Goal: Information Seeking & Learning: Check status

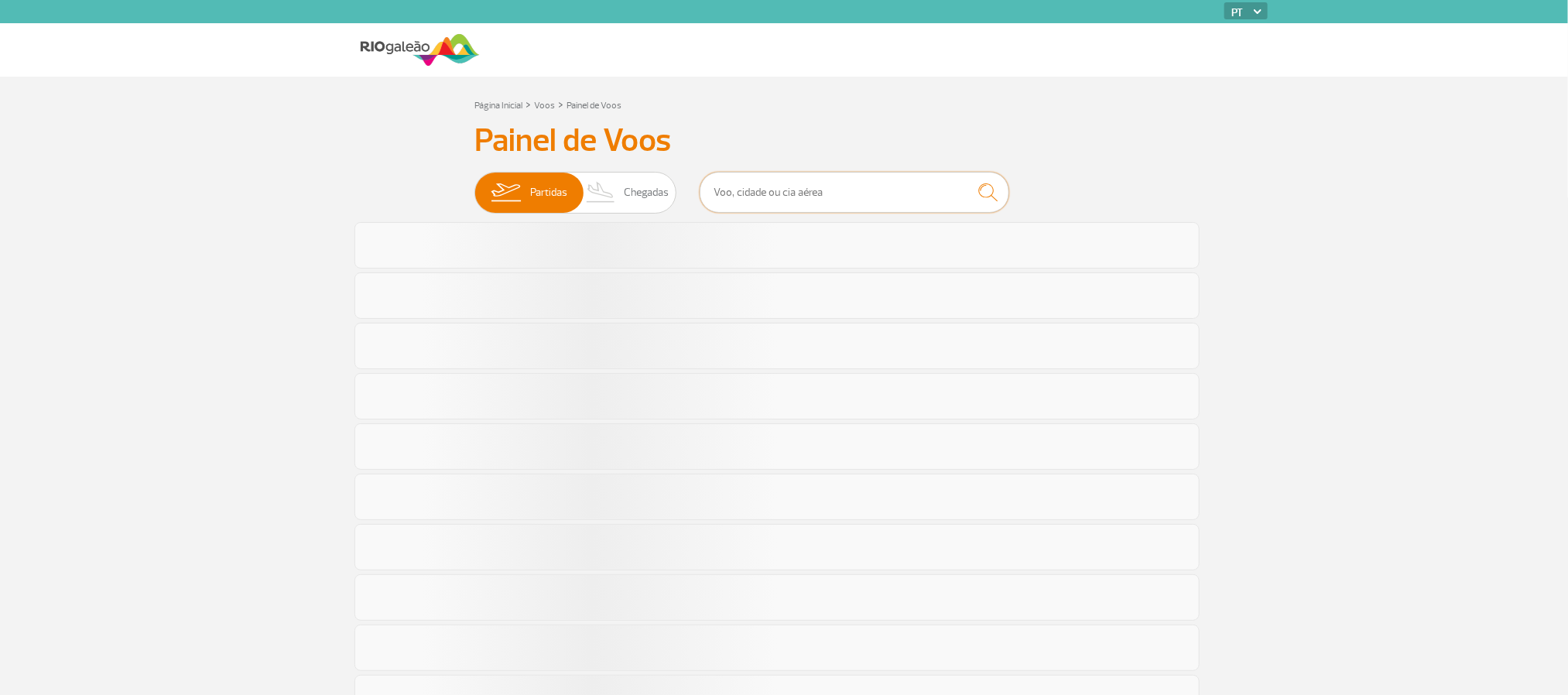
click at [725, 193] on input "text" at bounding box center [854, 192] width 309 height 41
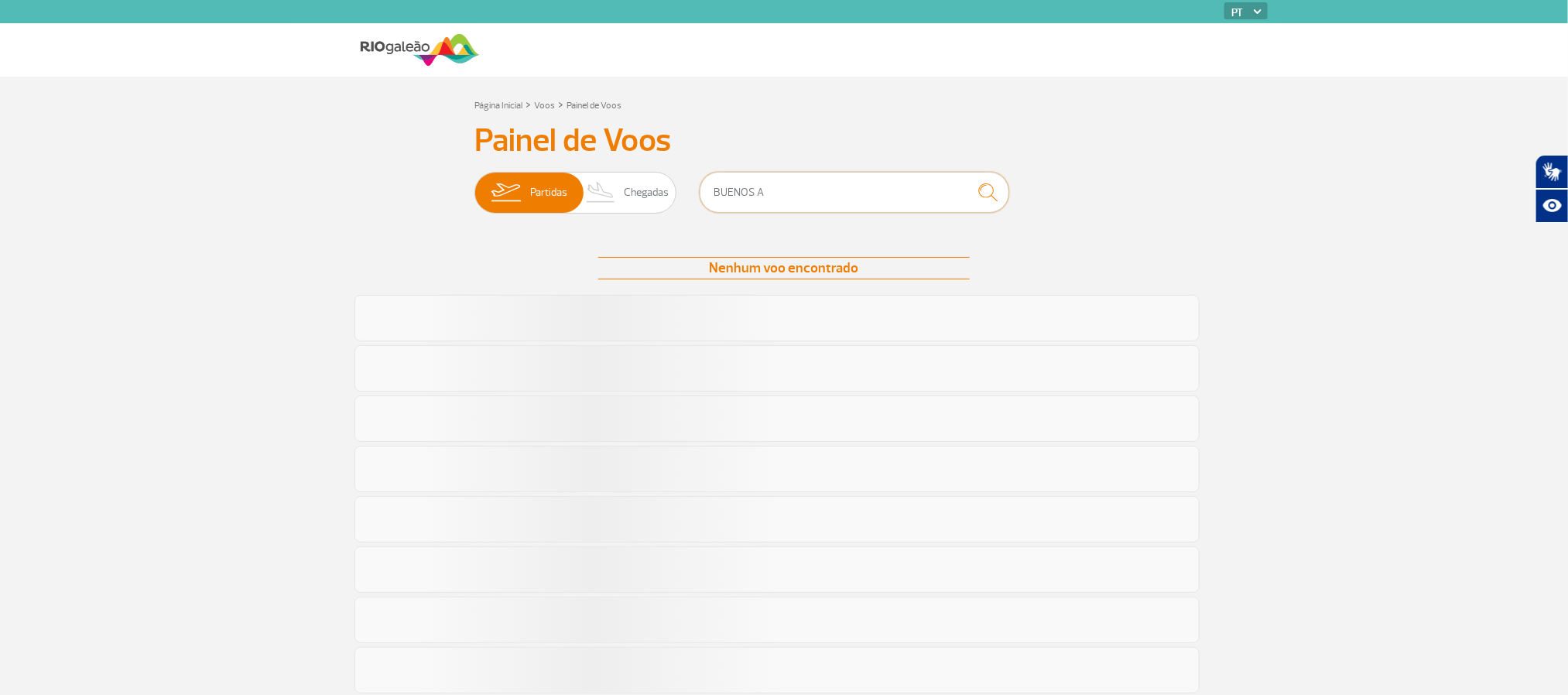
type input "[GEOGRAPHIC_DATA]"
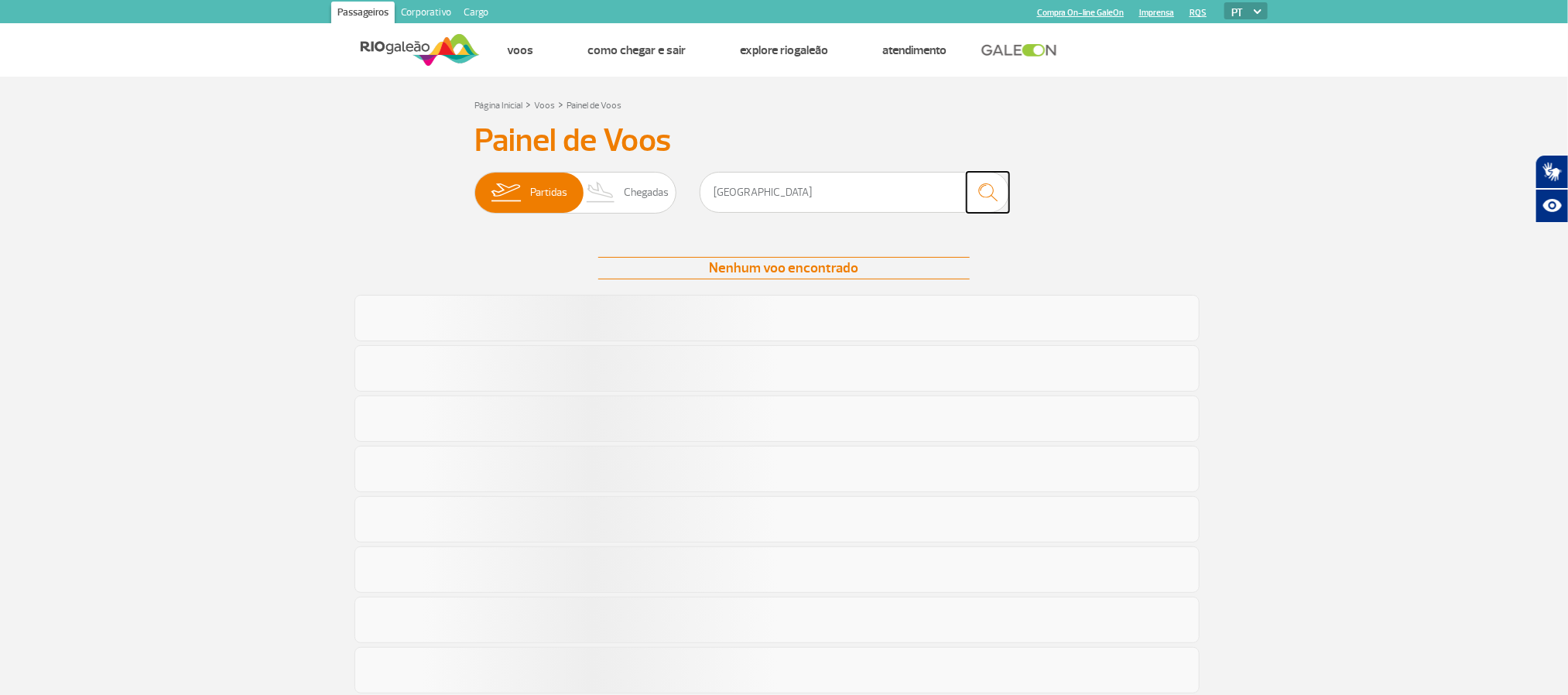
click at [989, 194] on img "submit" at bounding box center [988, 192] width 33 height 32
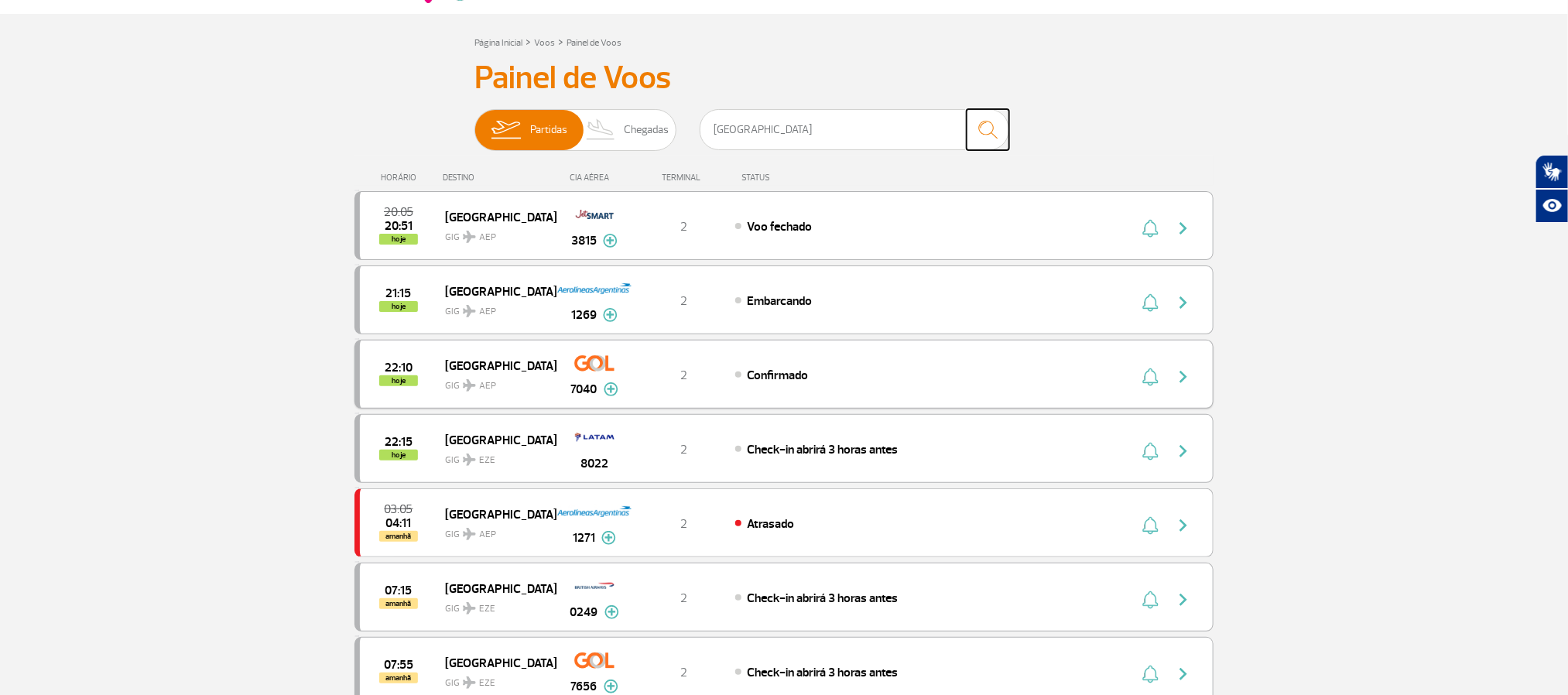
scroll to position [116, 0]
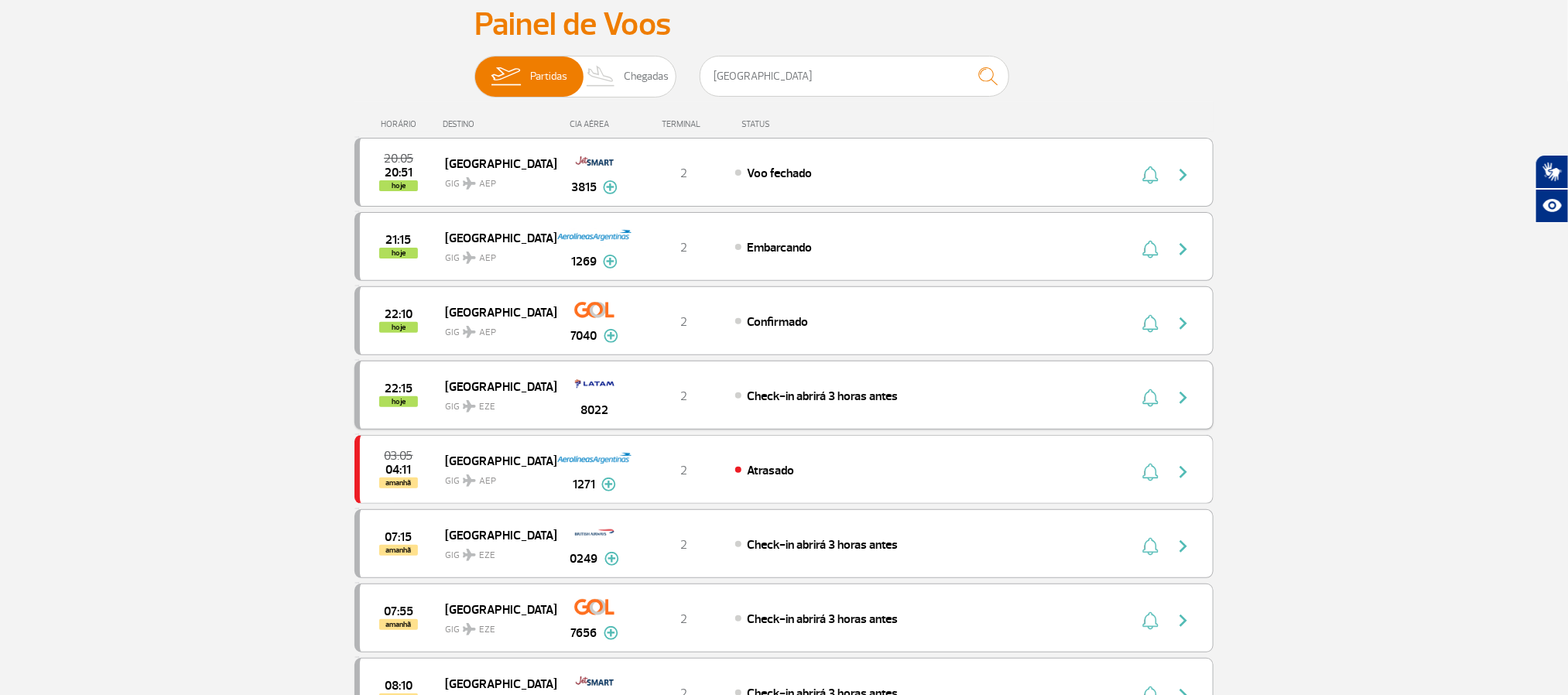
click at [628, 406] on div "8022" at bounding box center [593, 395] width 77 height 48
click at [848, 410] on div "22:15 hoje [GEOGRAPHIC_DATA] GIG EZE 8022 2 Check-in abrirá 3 horas antes" at bounding box center [784, 395] width 859 height 69
drag, startPoint x: 973, startPoint y: 425, endPoint x: 1052, endPoint y: 418, distance: 79.3
click at [974, 422] on div "22:15 hoje [GEOGRAPHIC_DATA] GIG EZE 8022 2 Check-in abrirá 3 horas antes" at bounding box center [784, 395] width 859 height 69
click at [1194, 403] on button "button" at bounding box center [1187, 396] width 35 height 25
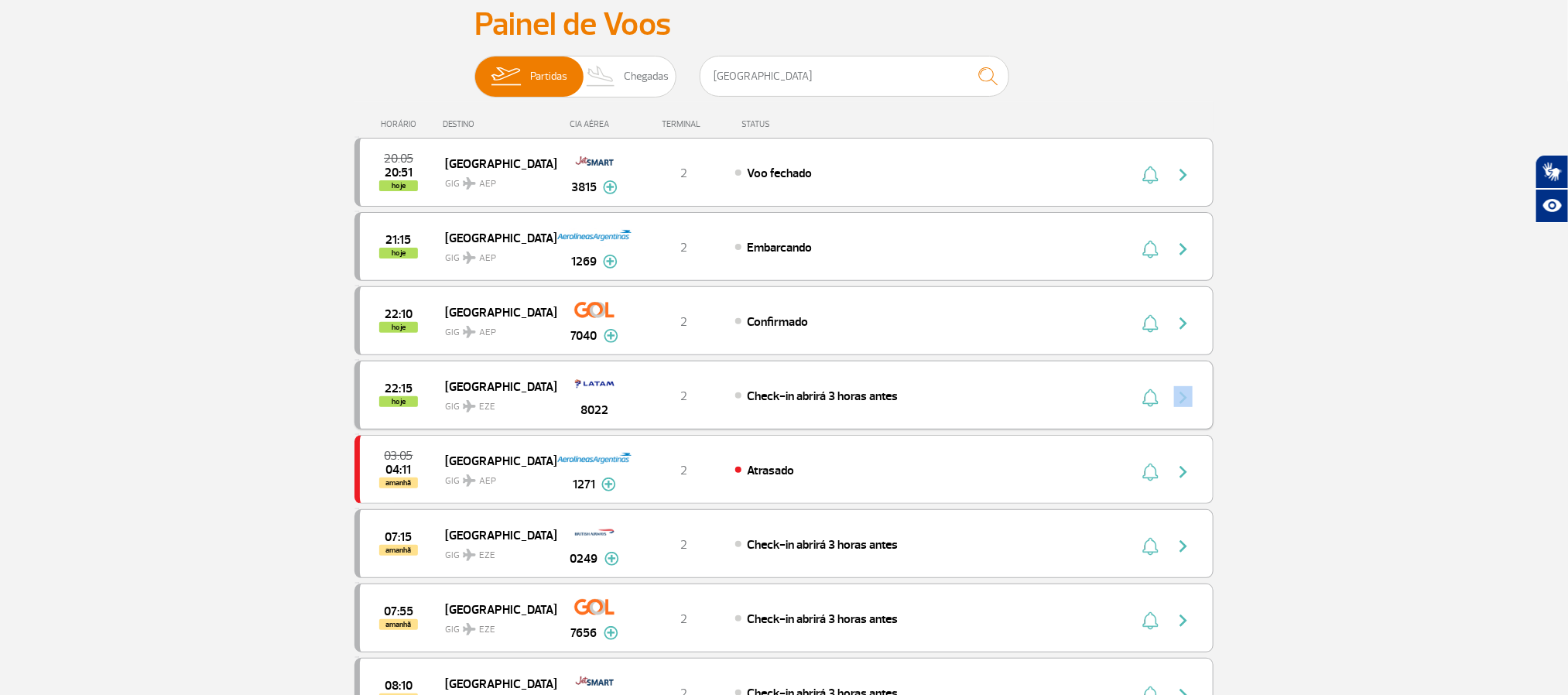
click at [1194, 403] on div "22:15 hoje [GEOGRAPHIC_DATA] GIG EZE 8022 2 Check-in abrirá 3 horas antes" at bounding box center [784, 395] width 859 height 69
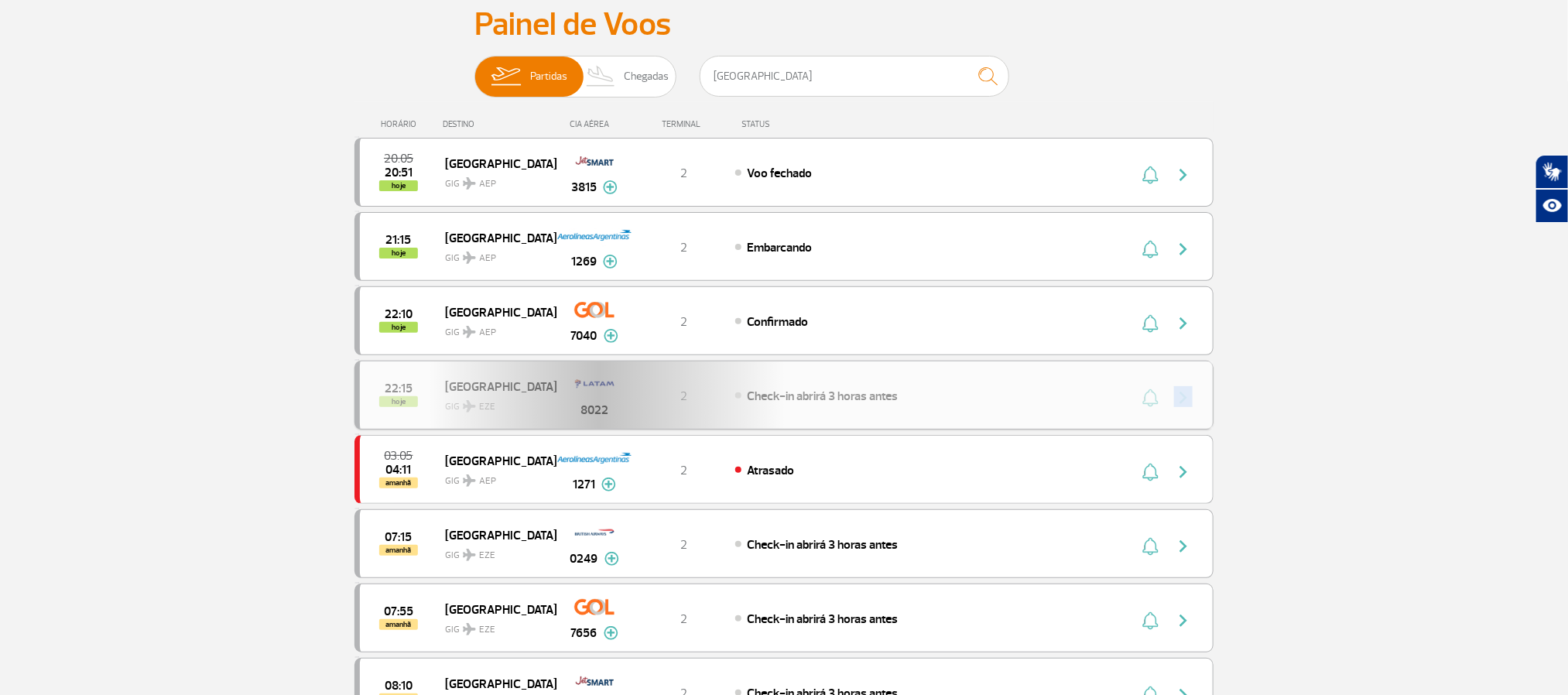
click at [1194, 403] on div "22:15 hoje [GEOGRAPHIC_DATA] GIG EZE 8022 2 Check-in abrirá 3 horas antes" at bounding box center [784, 395] width 859 height 69
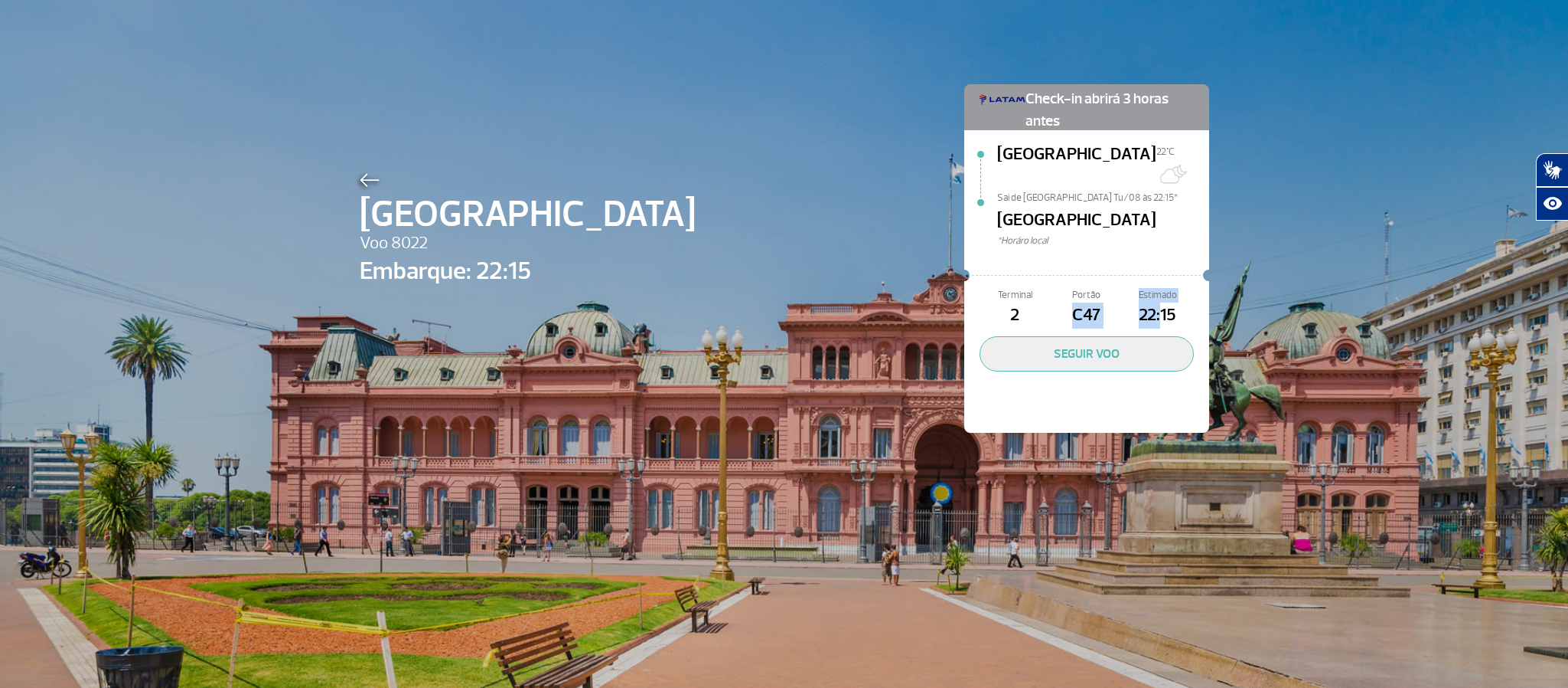
drag, startPoint x: 1110, startPoint y: 298, endPoint x: 1156, endPoint y: 301, distance: 46.1
click at [1156, 301] on div "Terminal 2 Portão C47 Estimado 22:15" at bounding box center [1087, 308] width 214 height 41
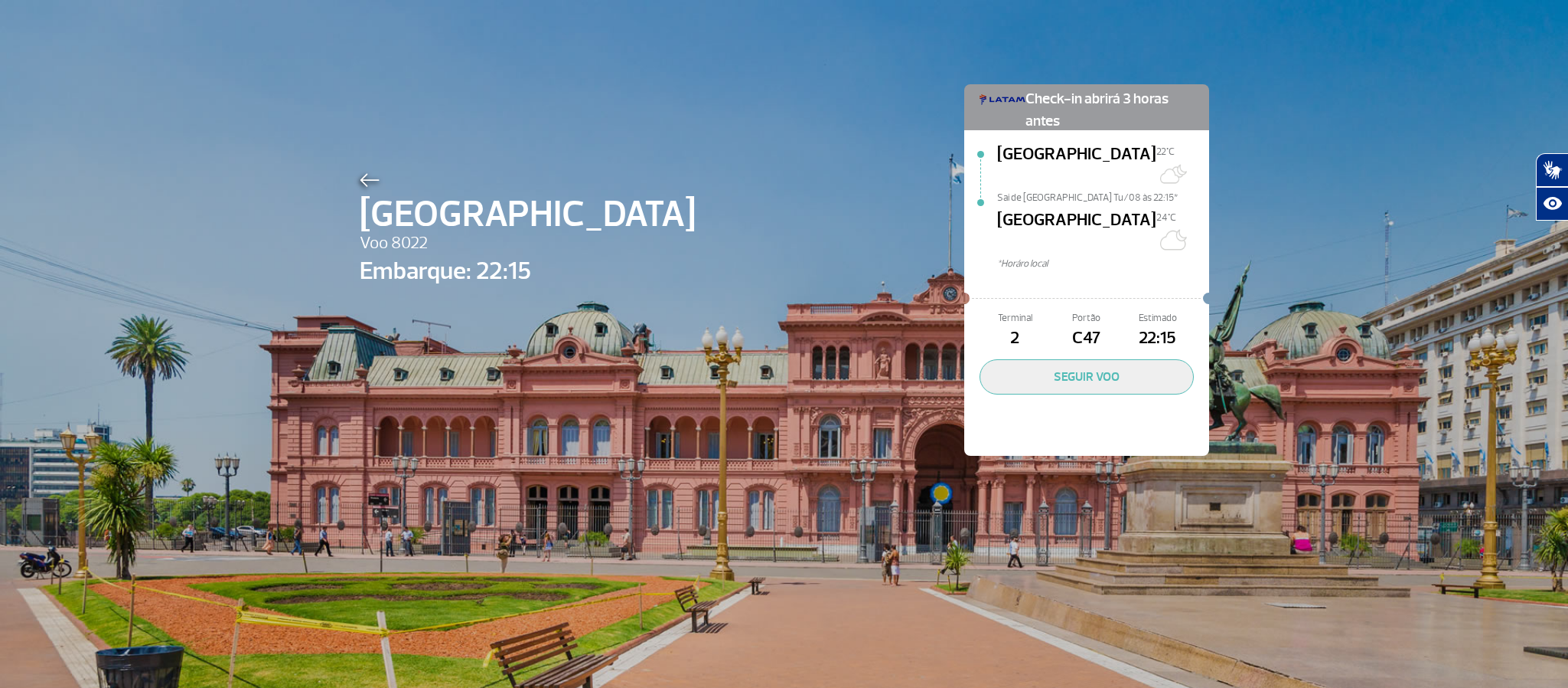
click at [1082, 311] on span "Portão" at bounding box center [1087, 318] width 71 height 15
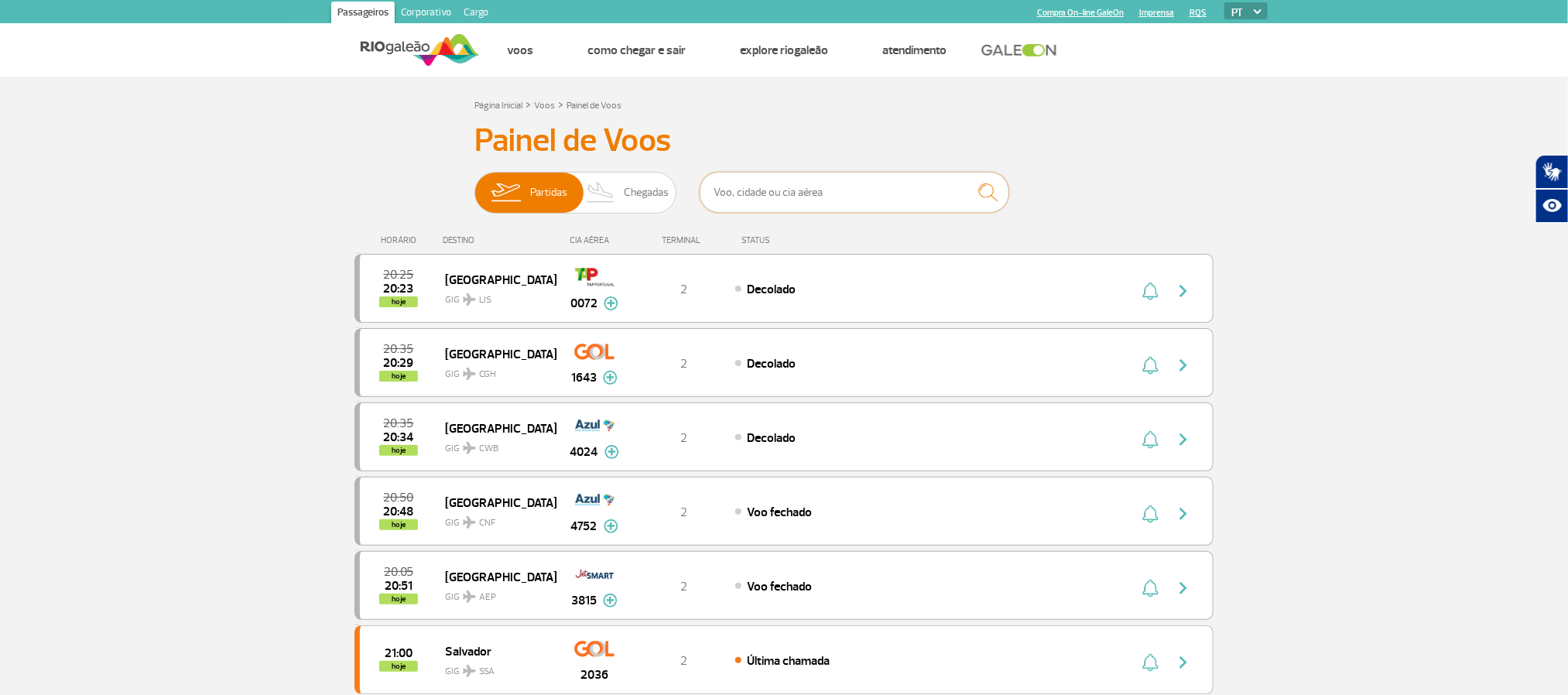
click at [843, 200] on input "text" at bounding box center [854, 192] width 309 height 41
type input "[GEOGRAPHIC_DATA]"
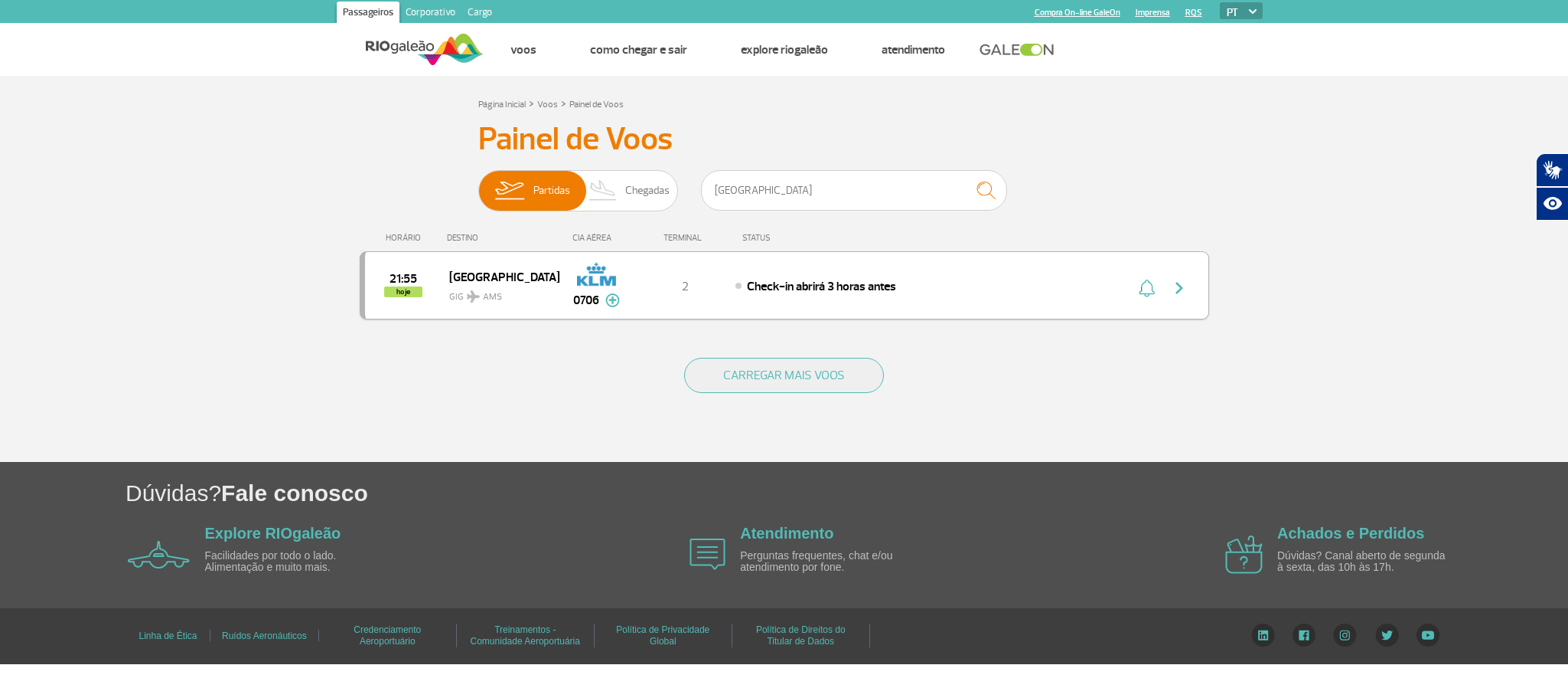
click at [804, 290] on span "Check-in abrirá 3 horas antes" at bounding box center [821, 287] width 149 height 16
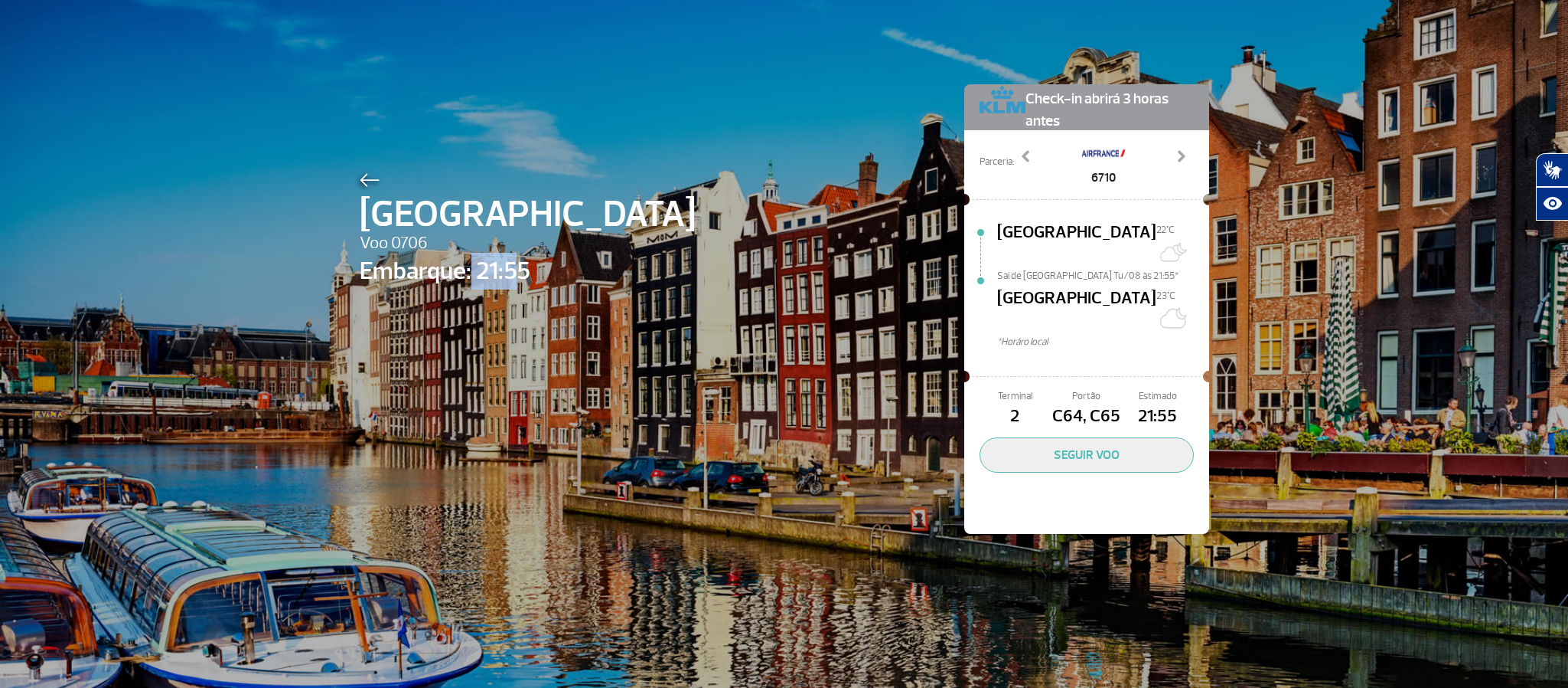
drag, startPoint x: 496, startPoint y: 262, endPoint x: 533, endPoint y: 264, distance: 37.1
click at [531, 262] on span "Embarque: 21:55" at bounding box center [527, 271] width 336 height 37
click at [482, 283] on span "Embarque: 21:55" at bounding box center [527, 271] width 336 height 37
drag, startPoint x: 476, startPoint y: 279, endPoint x: 540, endPoint y: 274, distance: 64.2
click at [540, 274] on div "Amsterdam Voo 0706 Embarque: 21:55 Check-in abrirá 3 horas antes Parceria: 5502…" at bounding box center [784, 286] width 872 height 572
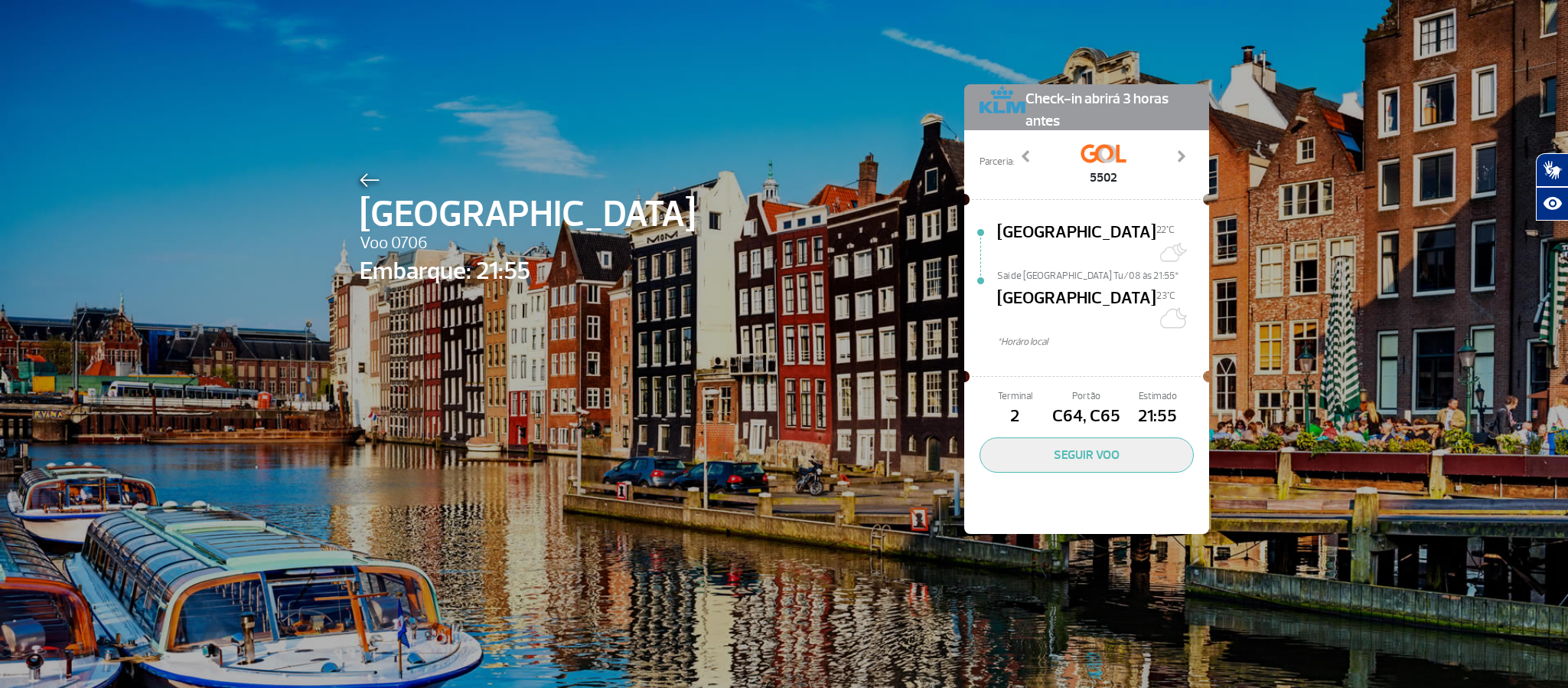
click at [465, 281] on span "Embarque: 21:55" at bounding box center [527, 271] width 336 height 37
drag, startPoint x: 1057, startPoint y: 377, endPoint x: 1098, endPoint y: 375, distance: 41.0
click at [1098, 404] on span "C64, C65" at bounding box center [1087, 417] width 71 height 26
click at [1054, 404] on span "C64, C65" at bounding box center [1087, 417] width 71 height 26
click at [1094, 404] on span "C64, C65" at bounding box center [1087, 417] width 71 height 26
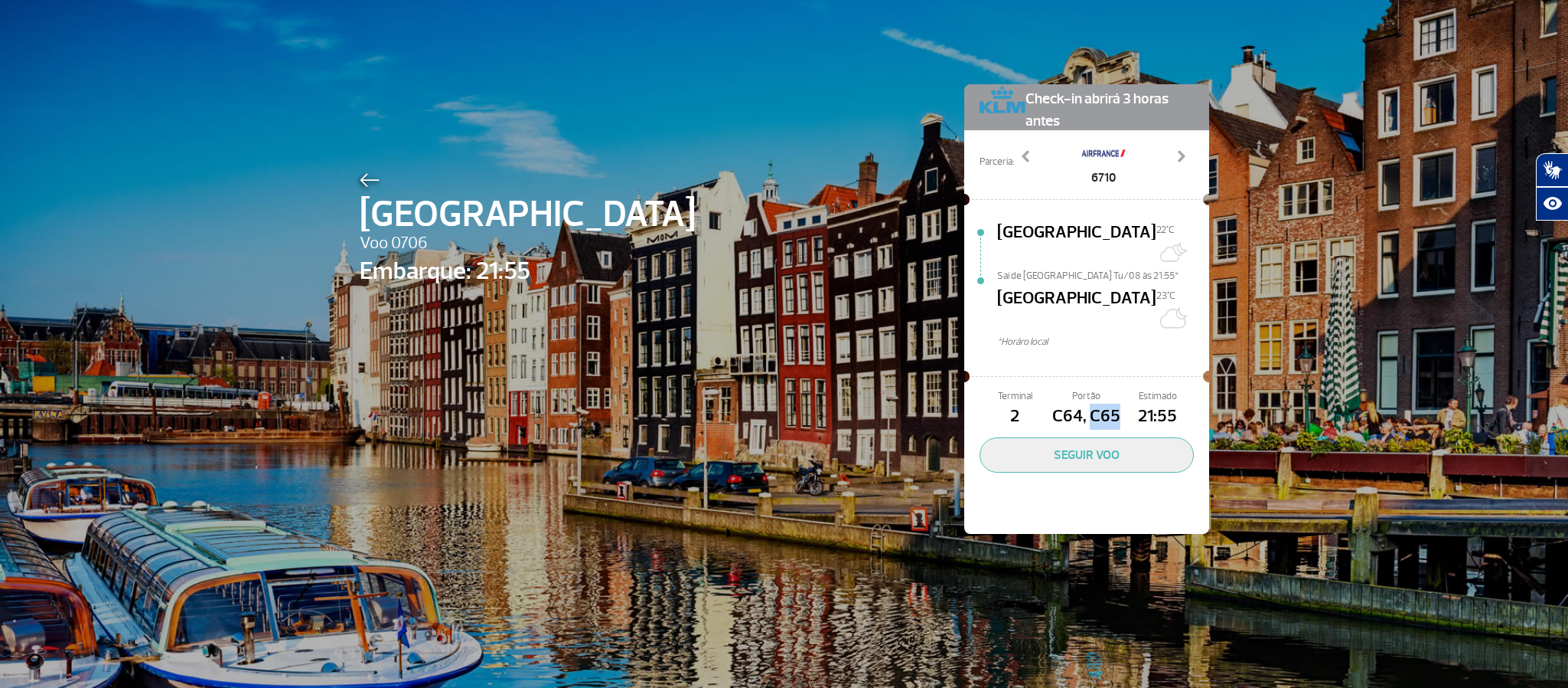
click at [1094, 404] on span "C64, C65" at bounding box center [1087, 417] width 71 height 26
click at [1051, 404] on span "C64, C65" at bounding box center [1087, 417] width 71 height 26
drag, startPoint x: 1048, startPoint y: 374, endPoint x: 1100, endPoint y: 365, distance: 52.8
click at [1100, 389] on div "Portão C64, C65" at bounding box center [1087, 409] width 71 height 41
click at [1108, 404] on span "C64, C65" at bounding box center [1087, 417] width 71 height 26
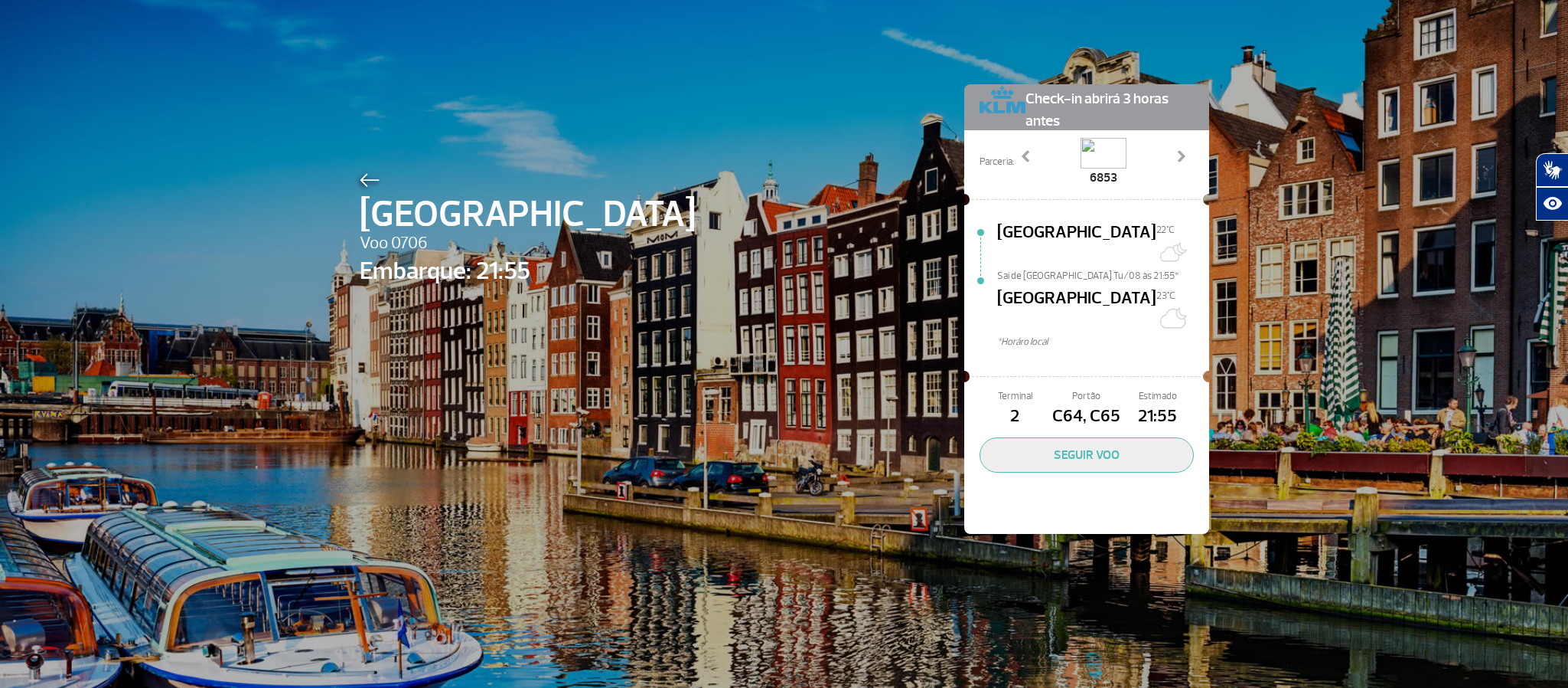
click at [464, 140] on div "Amsterdam Voo 0706 Embarque: 21:55 Check-in abrirá 3 horas antes Parceria: 5502…" at bounding box center [784, 286] width 872 height 572
click at [361, 175] on img at bounding box center [370, 180] width 20 height 14
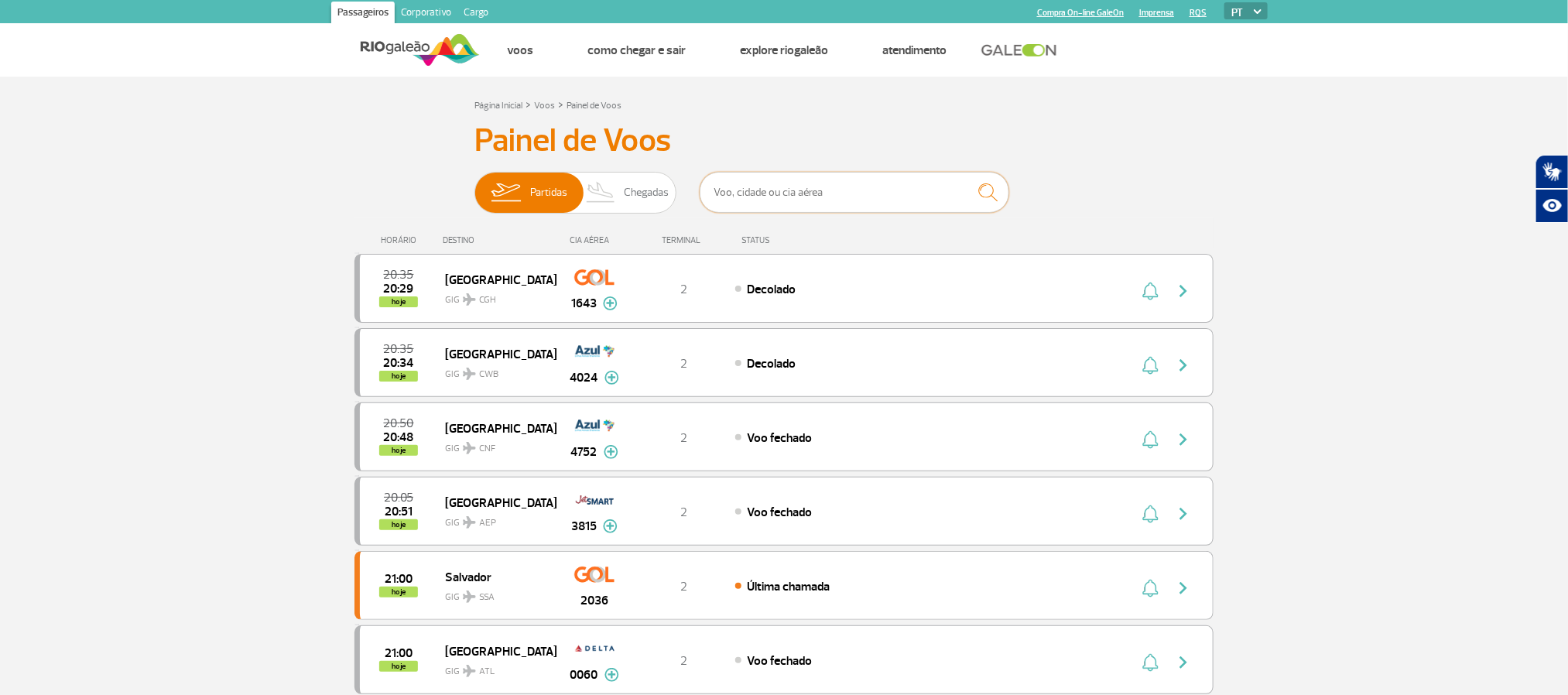
click at [765, 205] on input "text" at bounding box center [854, 192] width 309 height 41
type input "R"
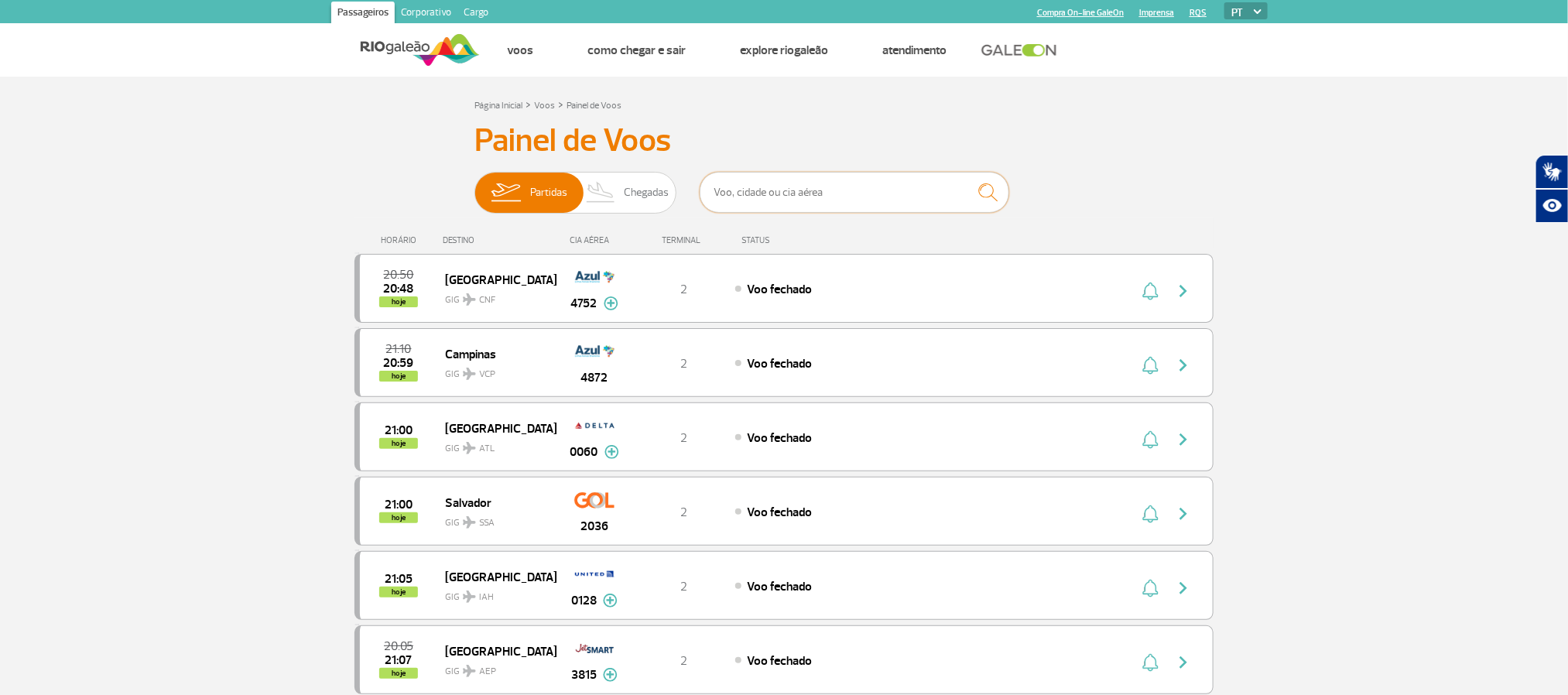
click at [780, 193] on input "text" at bounding box center [854, 192] width 309 height 41
type input "R"
type input "7722"
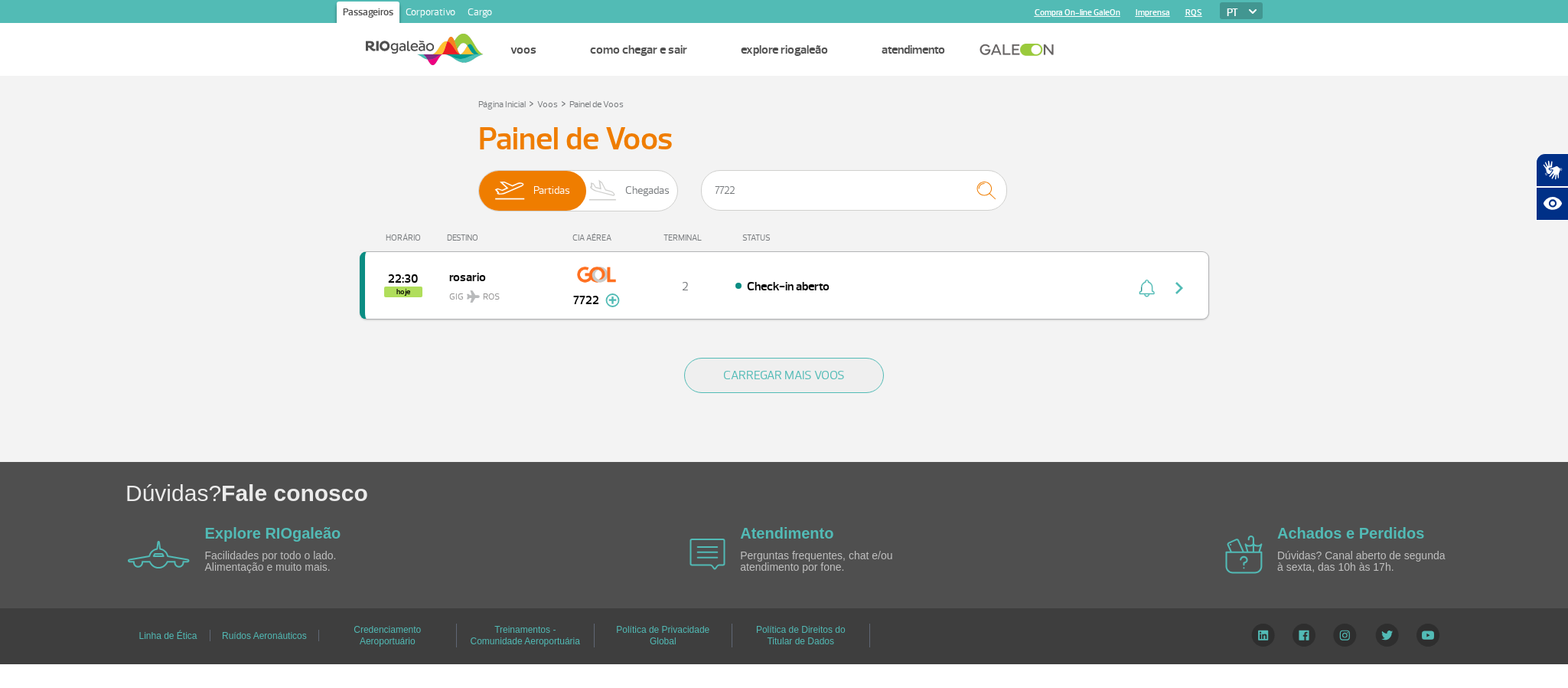
click at [666, 288] on div "2" at bounding box center [685, 285] width 101 height 17
click at [877, 276] on div "22:30 hoje rosario GIG ROS 7722 2 Check-in aberto Parcerias: American Airlines …" at bounding box center [784, 285] width 850 height 68
click at [989, 269] on div "22:30 hoje rosario GIG ROS 7722 2 Check-in aberto Parcerias: American Airlines …" at bounding box center [784, 285] width 850 height 68
click at [1184, 292] on img "button" at bounding box center [1179, 288] width 18 height 18
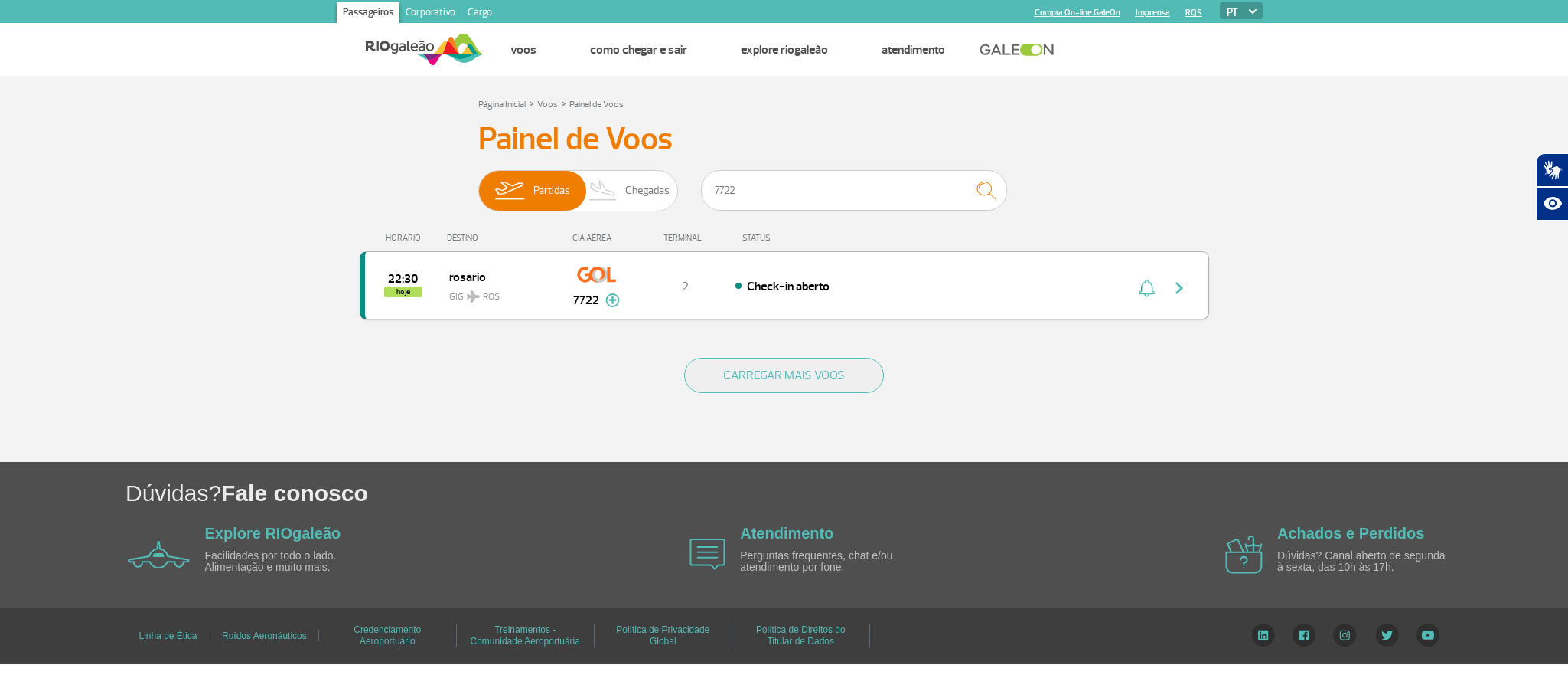
click at [815, 285] on span "Check-in aberto" at bounding box center [788, 287] width 83 height 16
click at [927, 302] on div "22:30 hoje rosario GIG ROS 7722 2 Check-in aberto Parcerias: American Airlines …" at bounding box center [784, 285] width 850 height 68
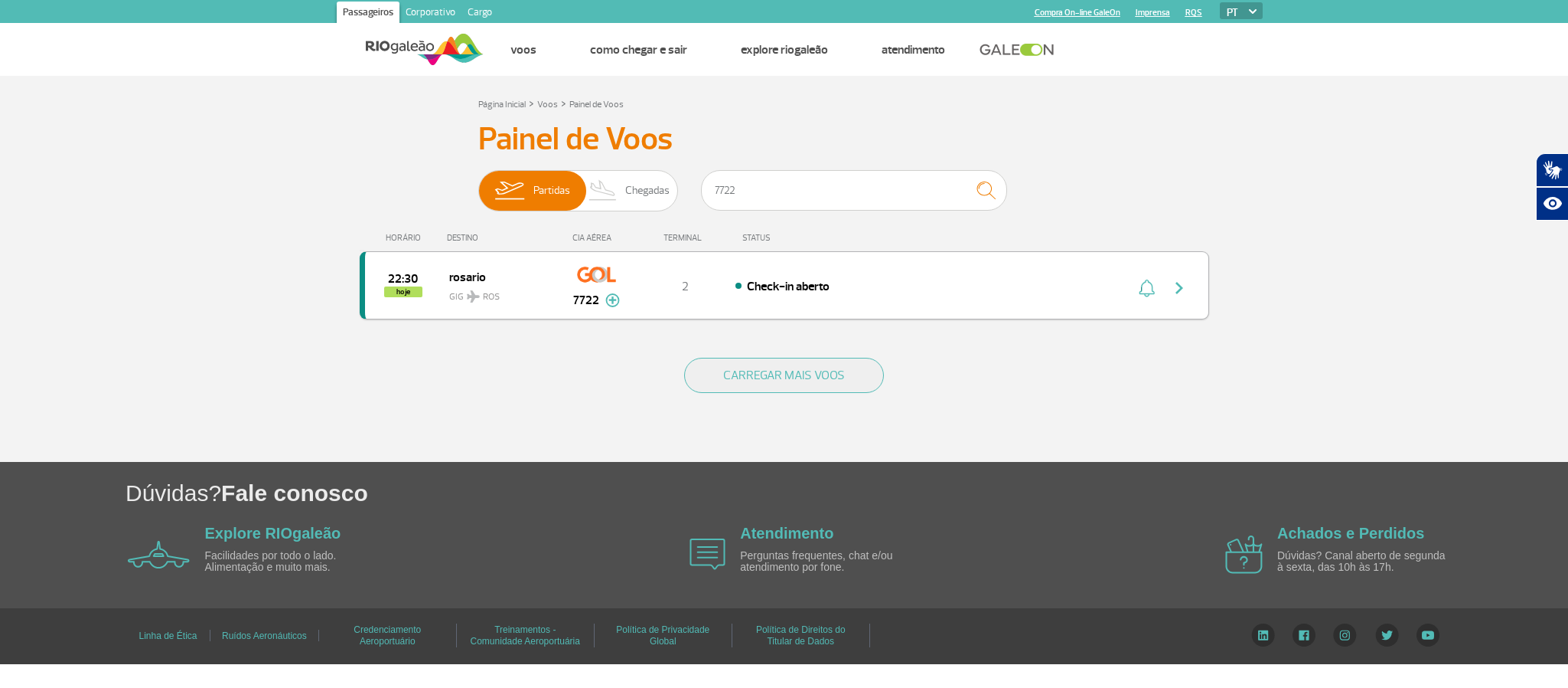
click at [712, 258] on div "22:30 hoje rosario GIG ROS 7722 2 Check-in aberto Parcerias: American Airlines …" at bounding box center [784, 285] width 850 height 68
click at [761, 286] on span "Check-in aberto" at bounding box center [788, 287] width 83 height 16
click at [476, 285] on span "GIG ROS" at bounding box center [498, 292] width 98 height 22
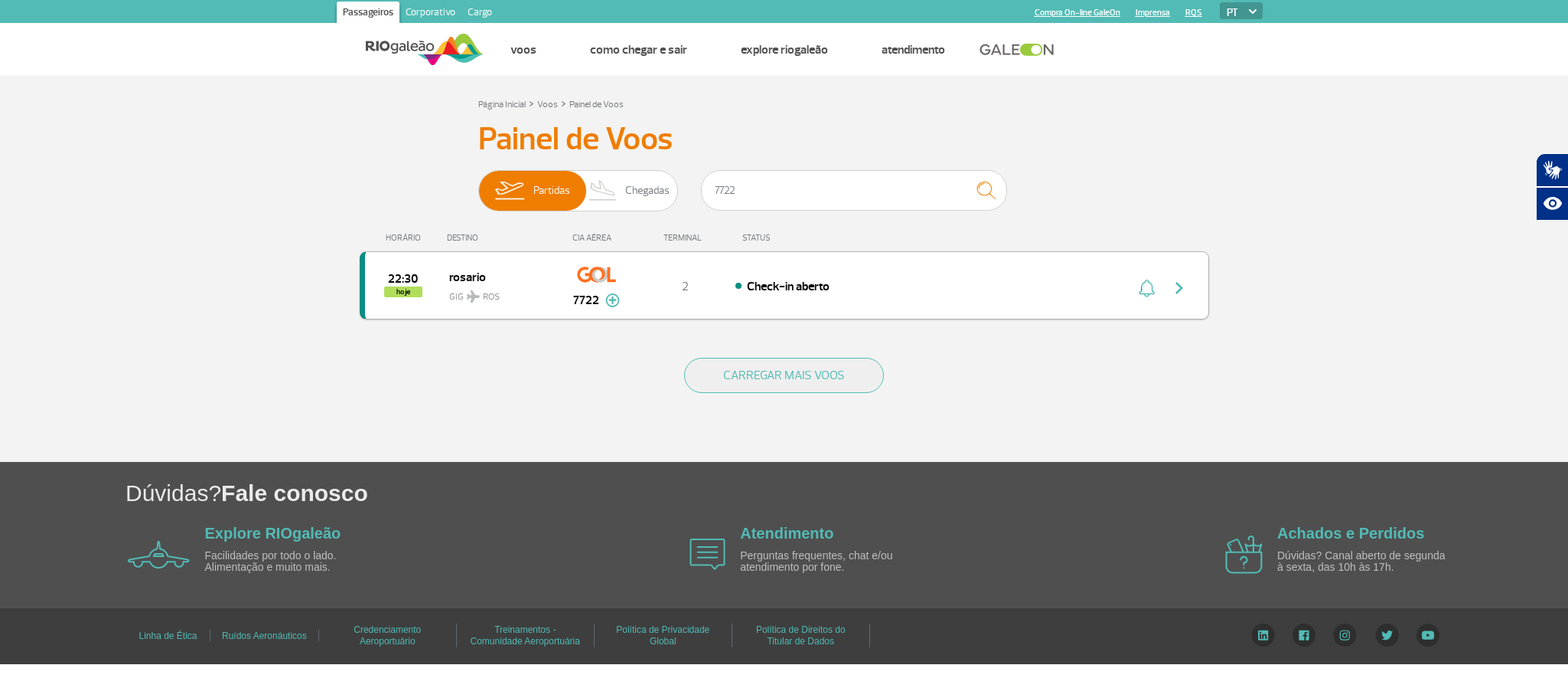
click at [894, 285] on div "Check-in aberto" at bounding box center [904, 285] width 337 height 17
click at [865, 274] on div "22:30 hoje rosario GIG ROS 7722 2 Check-in aberto Parcerias: American Airlines …" at bounding box center [784, 285] width 850 height 68
click at [625, 189] on span "Chegadas" at bounding box center [647, 191] width 44 height 40
click at [479, 183] on input "Partidas Chegadas" at bounding box center [479, 183] width 0 height 0
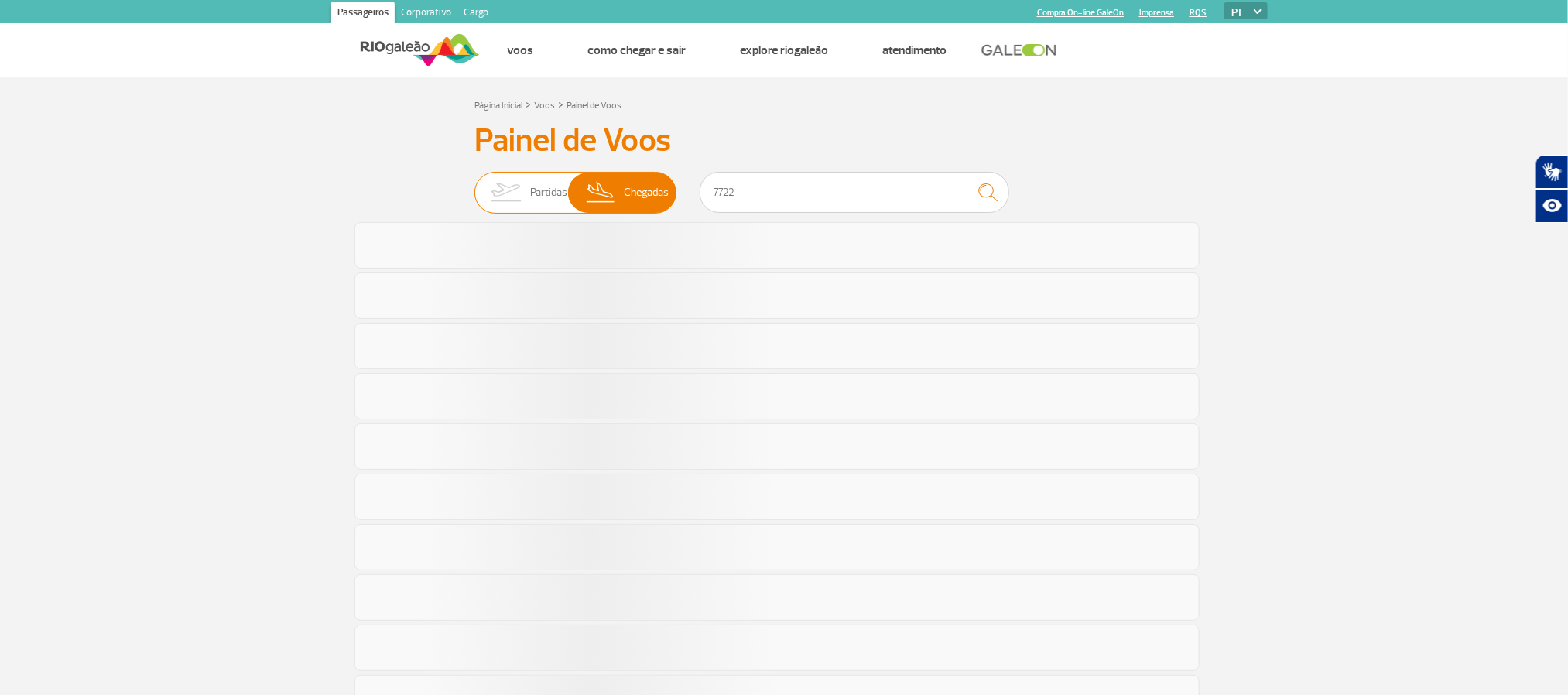
click at [548, 184] on span "Partidas" at bounding box center [549, 193] width 37 height 41
click at [474, 185] on input "Partidas Chegadas" at bounding box center [474, 185] width 0 height 0
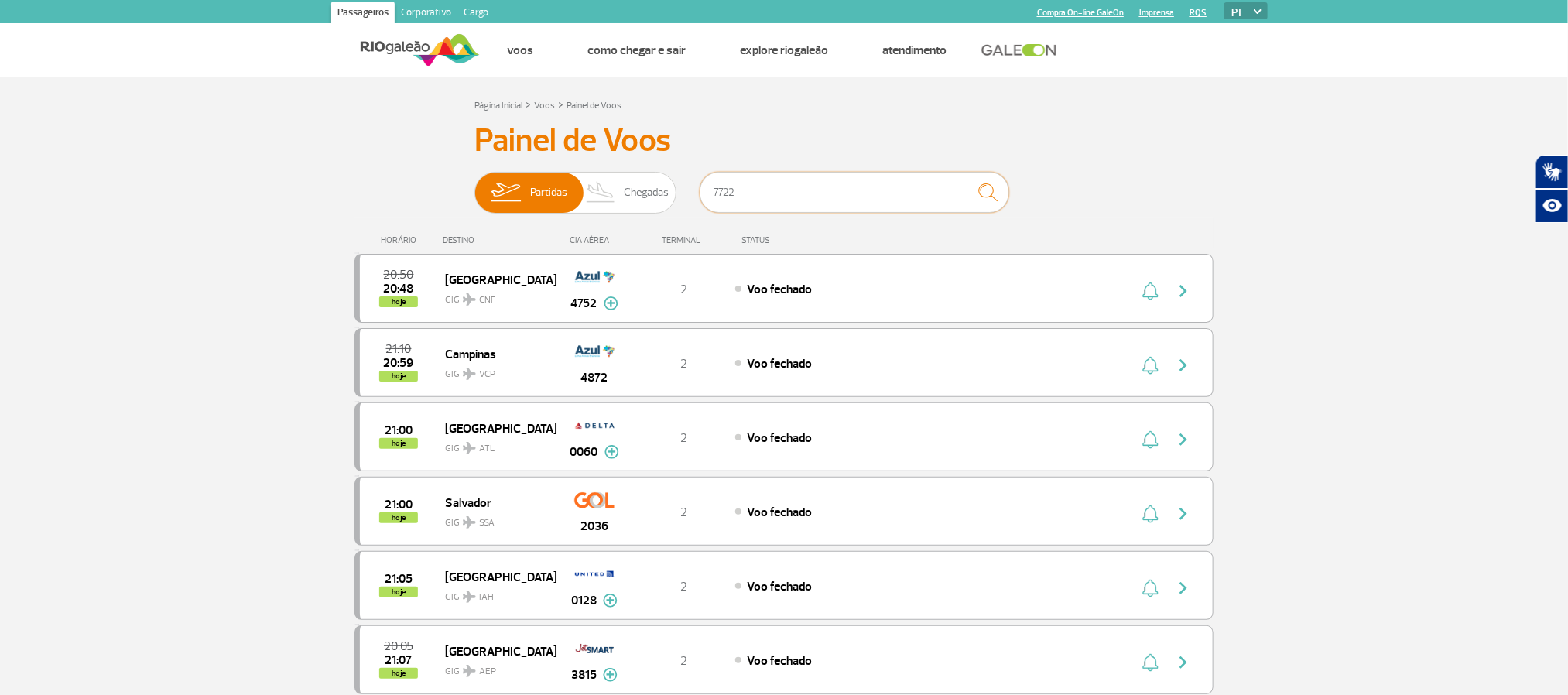
drag, startPoint x: 758, startPoint y: 204, endPoint x: 249, endPoint y: 197, distance: 509.0
drag, startPoint x: 744, startPoint y: 202, endPoint x: 757, endPoint y: 200, distance: 13.2
click at [744, 200] on input "text" at bounding box center [854, 192] width 309 height 41
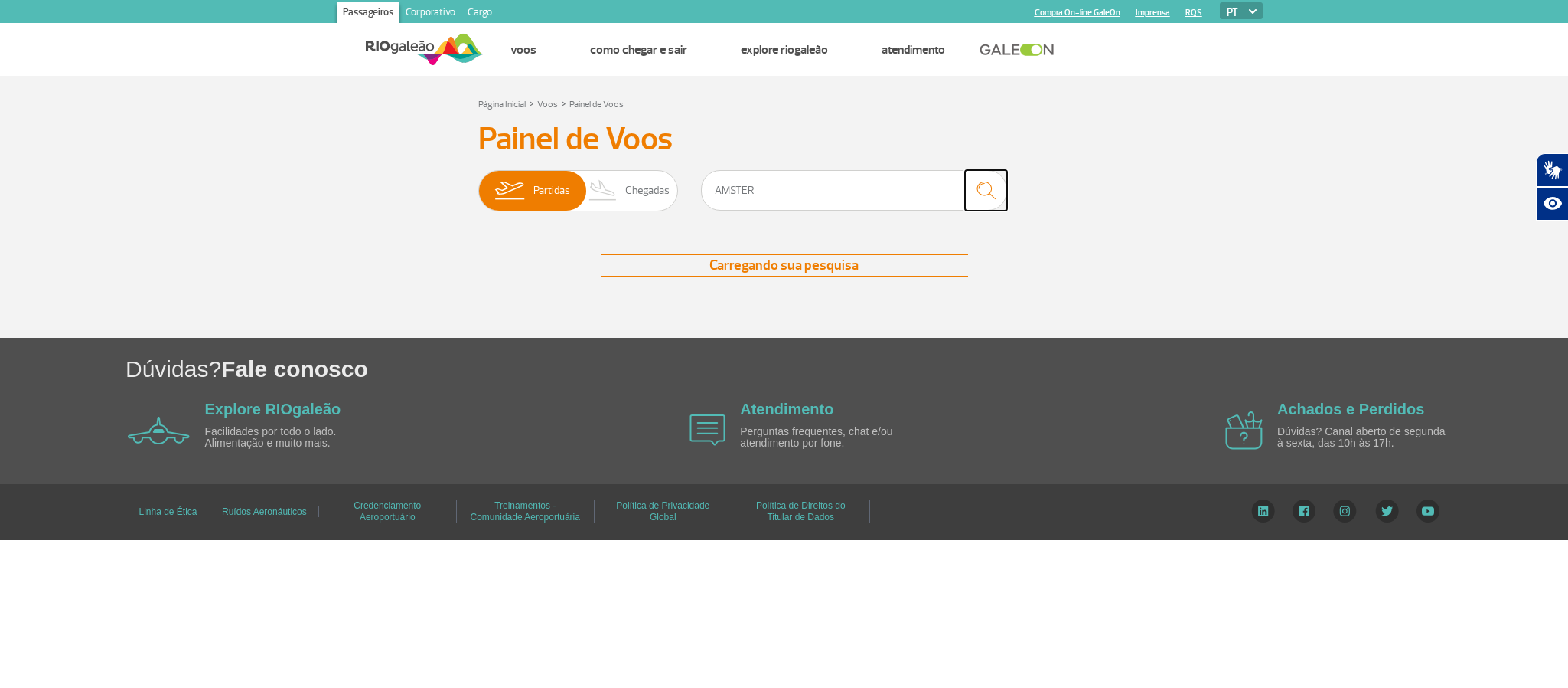
click at [979, 195] on img "submit" at bounding box center [987, 190] width 33 height 31
click at [811, 203] on input "AMSTER" at bounding box center [853, 190] width 306 height 41
type input "AMS"
click at [992, 195] on img "submit" at bounding box center [987, 190] width 33 height 31
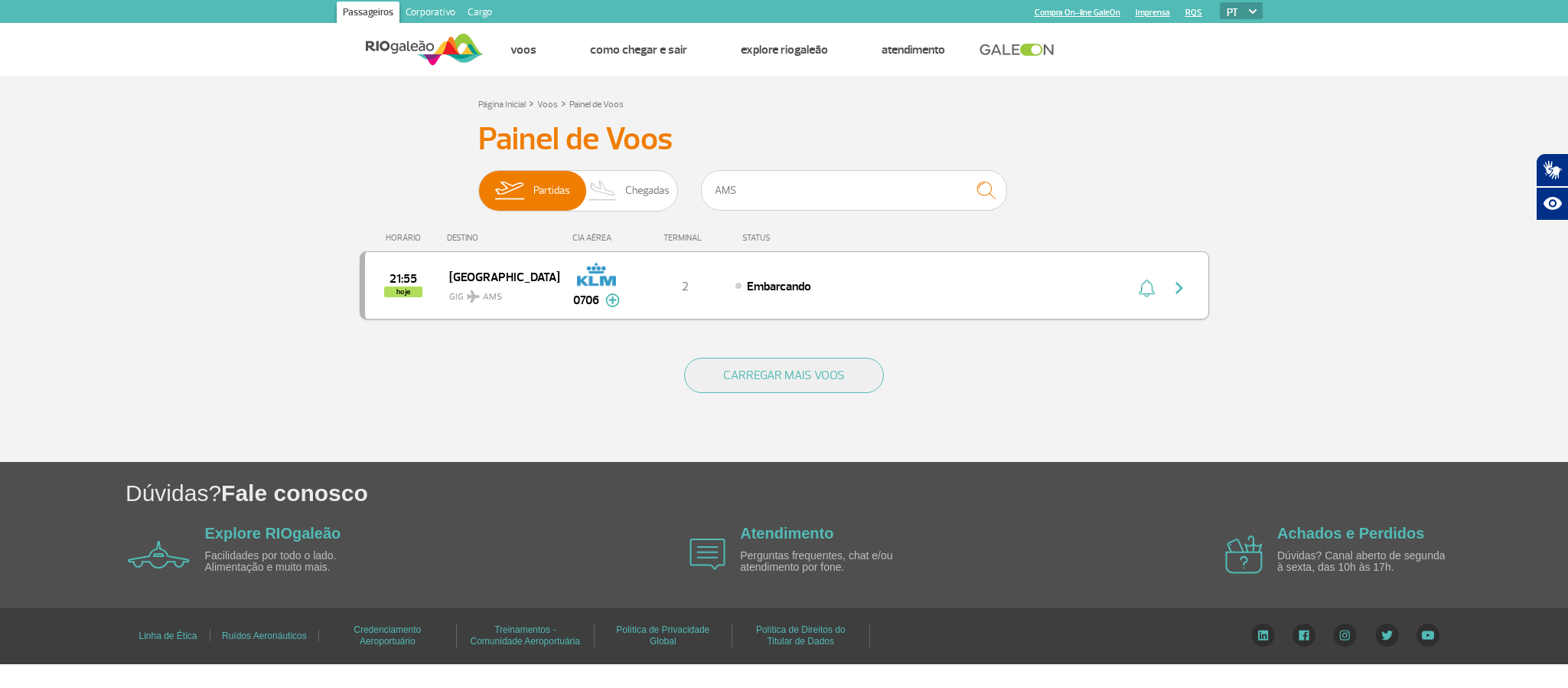
click at [786, 280] on span "Embarcando" at bounding box center [779, 287] width 64 height 16
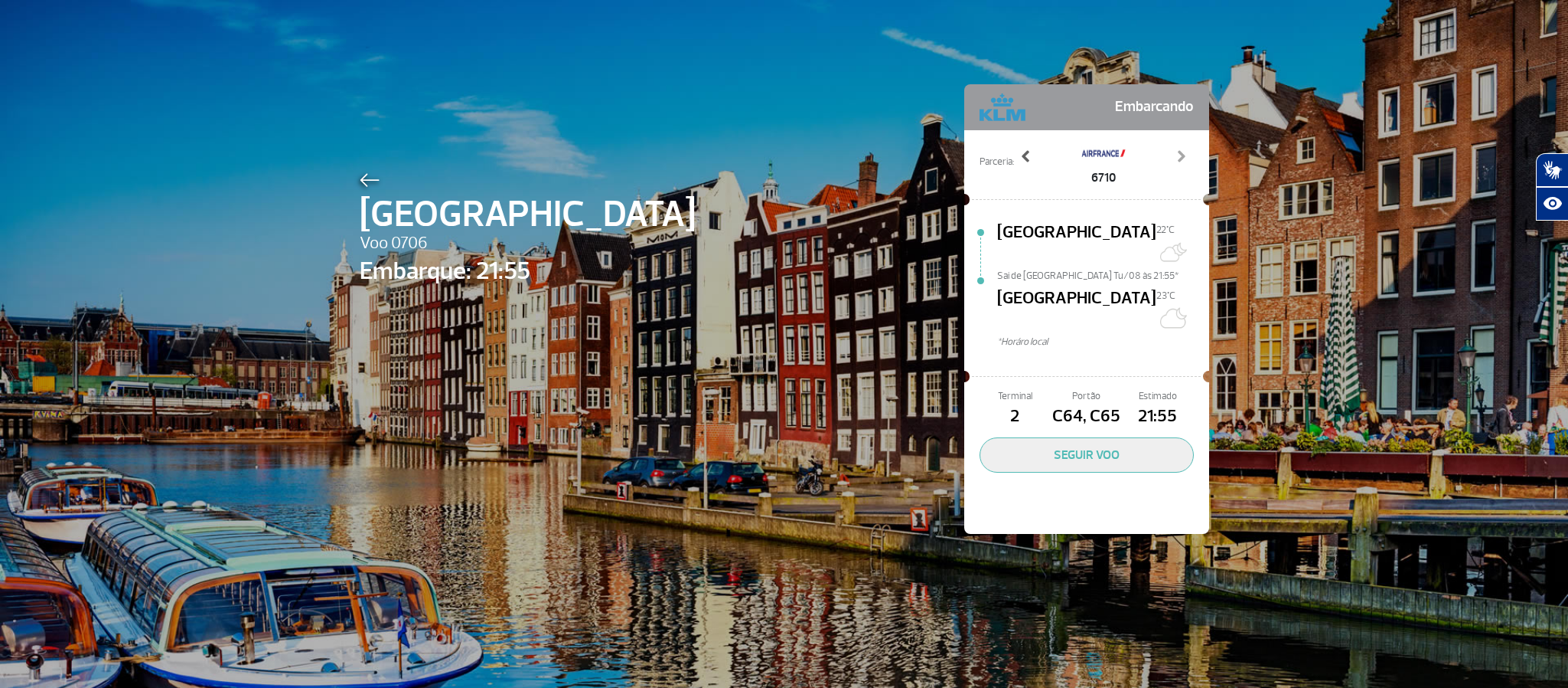
click at [1019, 154] on span at bounding box center [1027, 156] width 16 height 16
click at [1173, 160] on span at bounding box center [1181, 156] width 16 height 16
click at [1296, 152] on div "Amsterdam Voo 0706 Embarque: 21:55 Embarcando Parceria: 5502 6710 6853 Previous…" at bounding box center [784, 344] width 1568 height 688
click at [360, 168] on div at bounding box center [527, 177] width 336 height 18
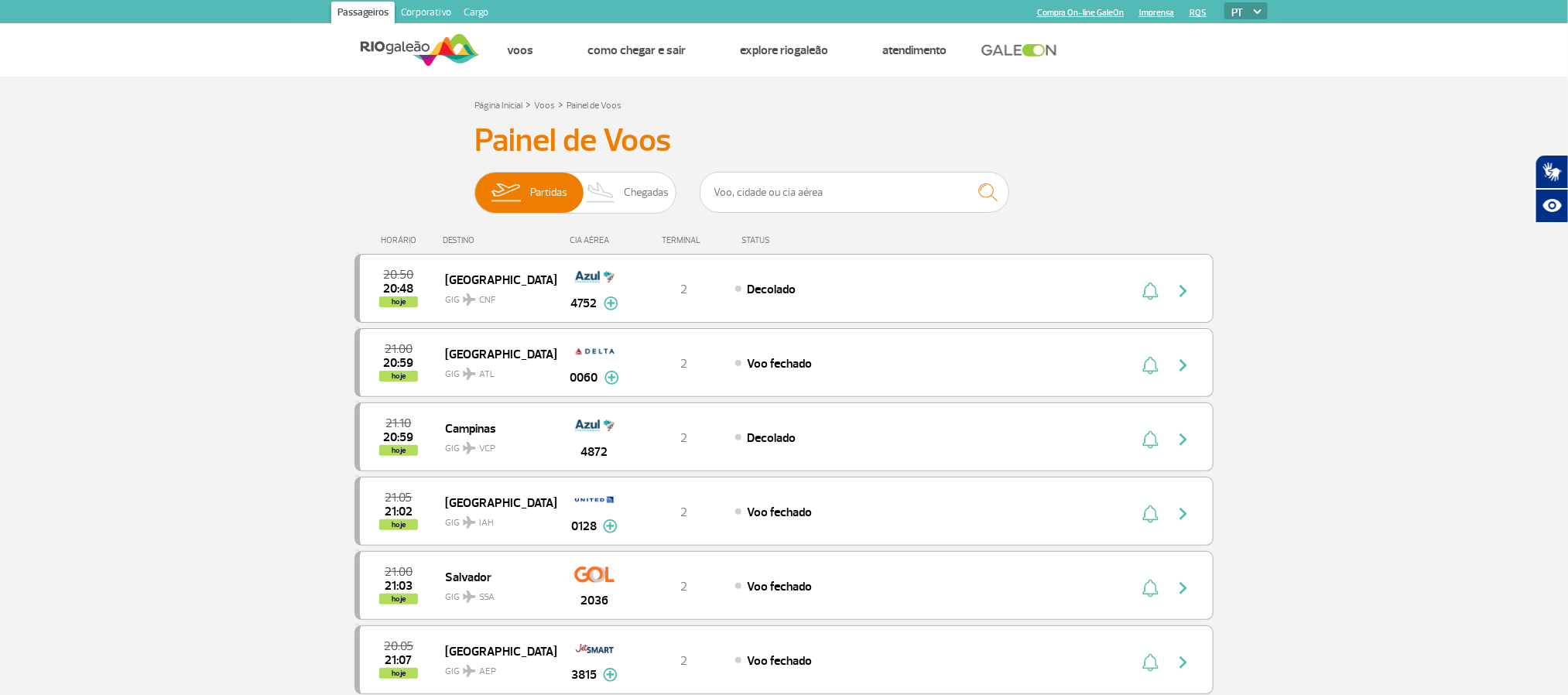
drag, startPoint x: 721, startPoint y: 247, endPoint x: 739, endPoint y: 226, distance: 27.7
click at [722, 247] on div "HORÁRIO DESTINO CIA AÉREA TERMINAL STATUS" at bounding box center [784, 233] width 859 height 30
drag, startPoint x: 741, startPoint y: 204, endPoint x: 869, endPoint y: 179, distance: 130.4
click at [741, 204] on input "text" at bounding box center [854, 192] width 309 height 41
type input "MVD"
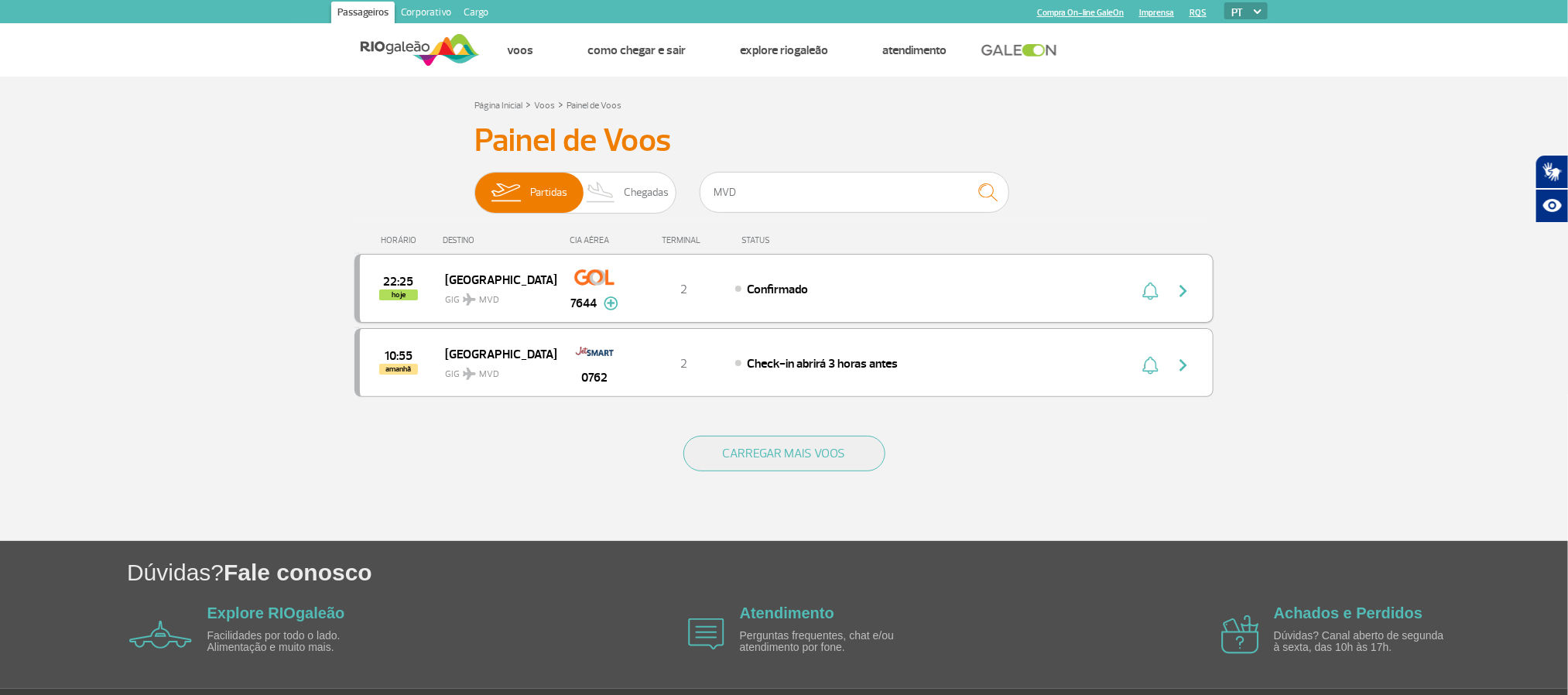
click at [797, 301] on div "22:25 hoje Montevideo GIG MVD 7644 2 Confirmado Parcerias: Air France 1987 Emir…" at bounding box center [784, 288] width 859 height 69
click at [851, 278] on div "22:25 hoje Montevideo GIG MVD 7644 2 Confirmado Parcerias: Air France 1987 Emir…" at bounding box center [784, 288] width 859 height 69
click at [469, 289] on span "GIG MVD" at bounding box center [494, 295] width 99 height 22
click at [1190, 278] on button "button" at bounding box center [1187, 288] width 35 height 25
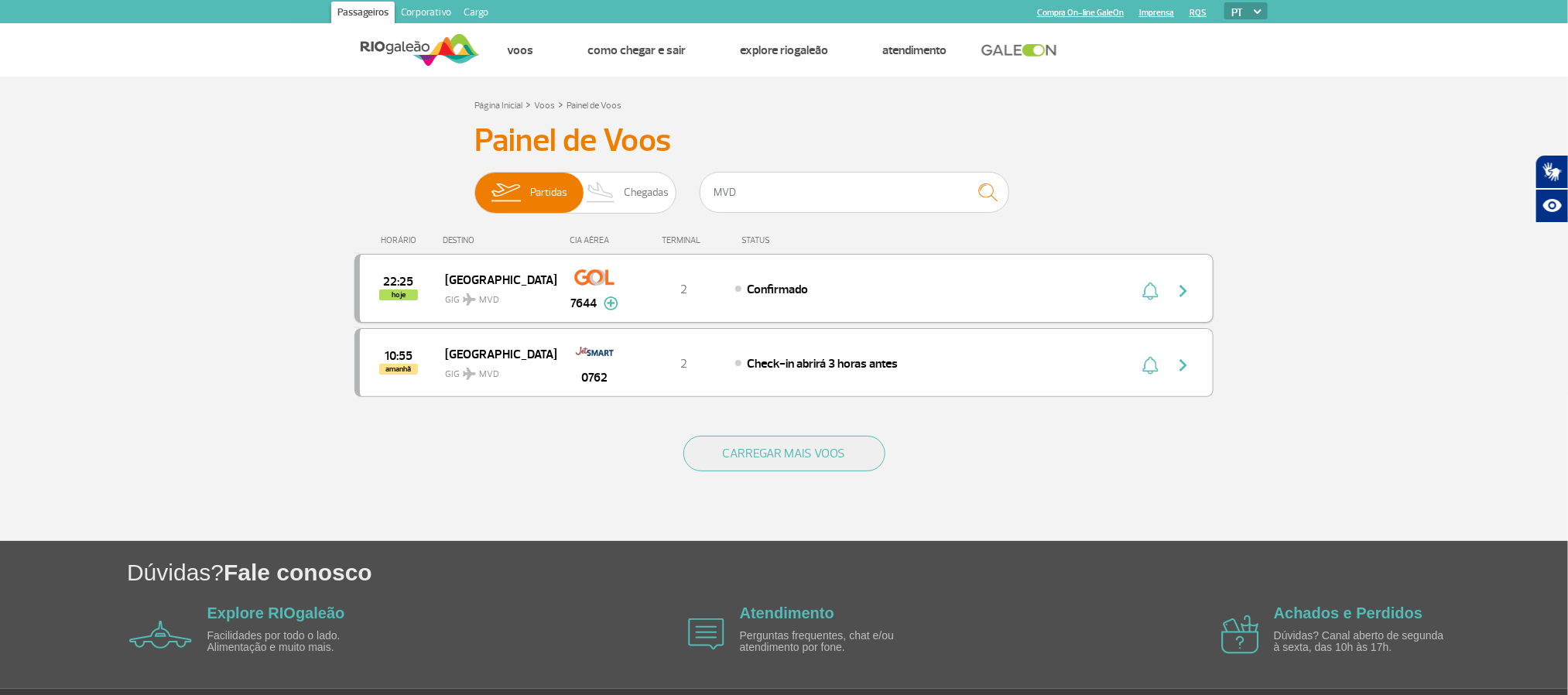
click at [649, 307] on div "22:25 hoje Montevideo GIG MVD 7644 2 Confirmado Parcerias: Air France 1987 Emir…" at bounding box center [784, 288] width 859 height 69
click at [474, 290] on span "GIG MVD" at bounding box center [494, 295] width 99 height 22
click at [457, 286] on span "GIG MVD" at bounding box center [494, 295] width 99 height 22
click at [410, 268] on div "22:25 hoje Montevideo GIG MVD 7644 2 Confirmado Parcerias: Air France 1987 Emir…" at bounding box center [784, 288] width 859 height 69
click at [676, 282] on div "2" at bounding box center [684, 288] width 102 height 17
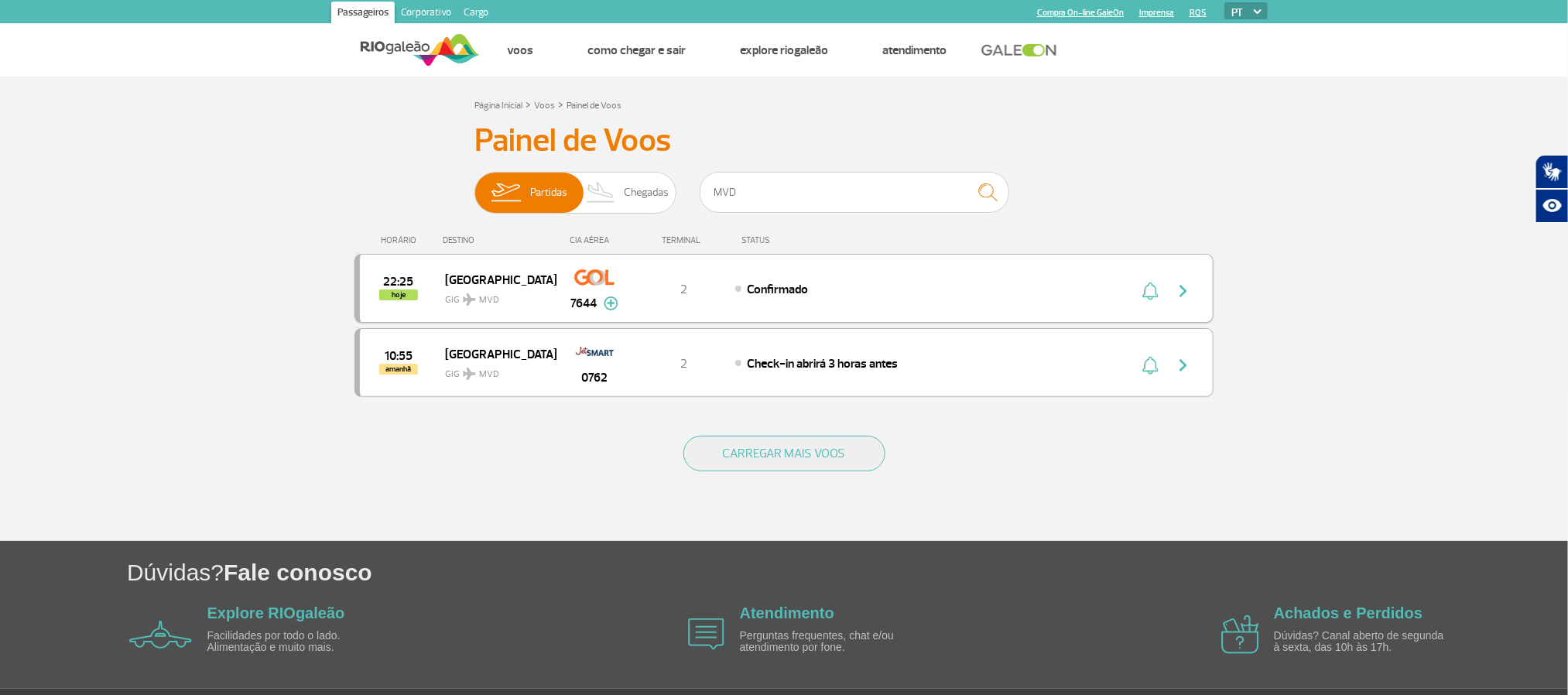
click at [769, 301] on div "22:25 hoje Montevideo GIG MVD 7644 2 Confirmado Parcerias: Air France 1987 Emir…" at bounding box center [784, 288] width 859 height 69
click at [396, 224] on div "Painel de Voos Partidas Chegadas MVD 22:25 hoje [GEOGRAPHIC_DATA] GIG MVD 7644 …" at bounding box center [784, 269] width 859 height 295
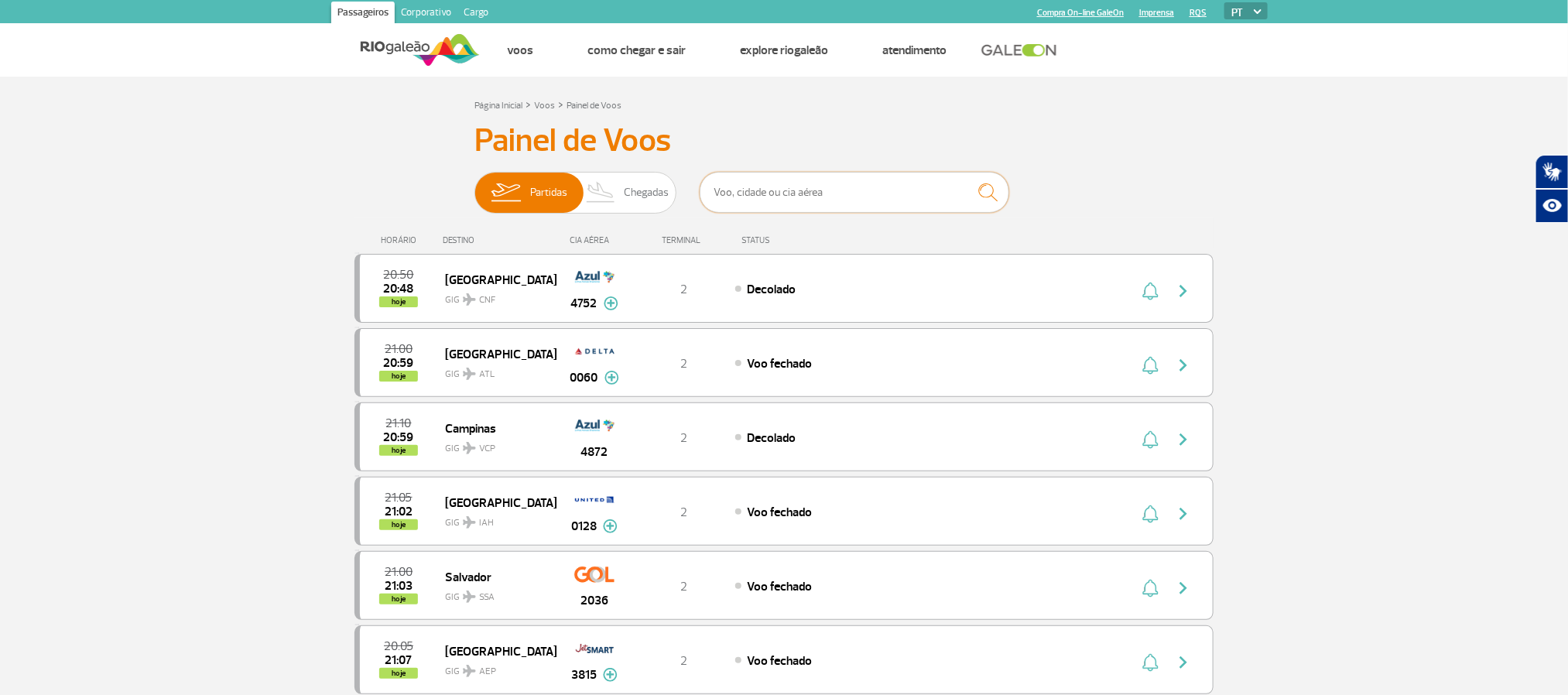
click at [750, 194] on input "text" at bounding box center [854, 192] width 309 height 41
